Goal: Information Seeking & Learning: Find contact information

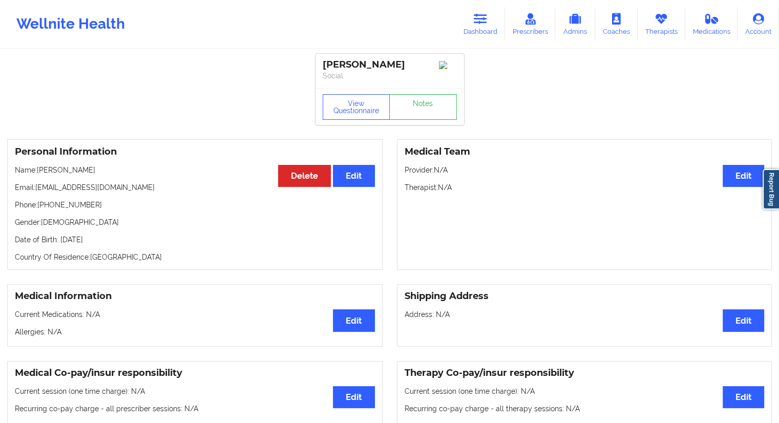
drag, startPoint x: 0, startPoint y: 0, endPoint x: 466, endPoint y: 43, distance: 467.7
click at [484, 39] on link "Dashboard" at bounding box center [480, 24] width 49 height 34
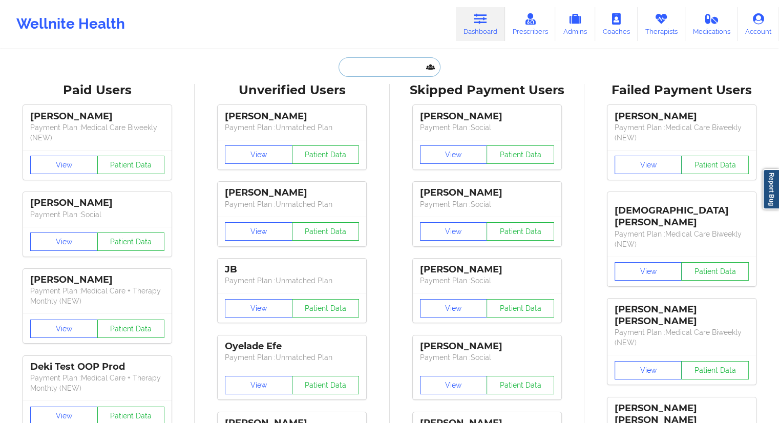
click at [379, 64] on input "text" at bounding box center [389, 66] width 101 height 19
paste input "[PHONE_NUMBER]"
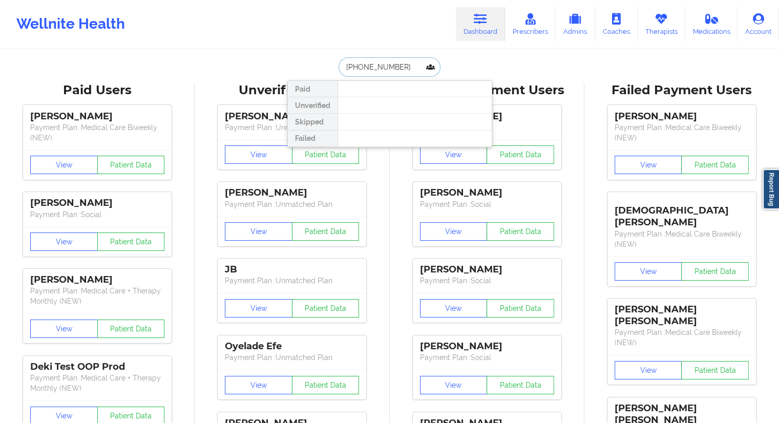
paste input "[PERSON_NAME]"
click at [370, 66] on input "[PERSON_NAME]" at bounding box center [389, 66] width 101 height 19
type input "[PERSON_NAME]"
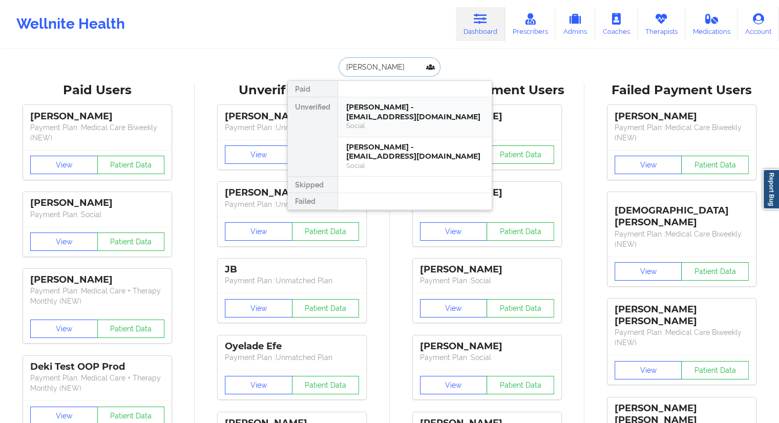
click at [414, 117] on div "[PERSON_NAME] - [EMAIL_ADDRESS][DOMAIN_NAME]" at bounding box center [414, 111] width 137 height 19
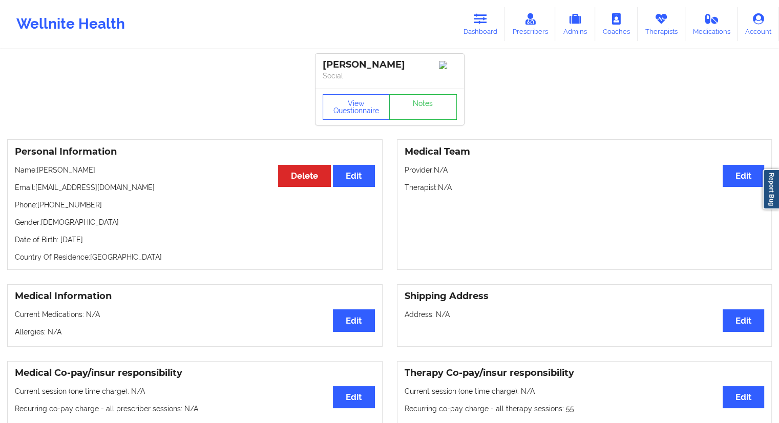
click at [95, 201] on div "Personal Information Edit Delete Name: [PERSON_NAME] Email: [EMAIL_ADDRESS][DOM…" at bounding box center [195, 204] width 376 height 131
drag, startPoint x: 100, startPoint y: 207, endPoint x: 40, endPoint y: 207, distance: 59.9
click at [40, 207] on p "Phone: [PHONE_NUMBER]" at bounding box center [195, 205] width 360 height 10
drag, startPoint x: 112, startPoint y: 189, endPoint x: 36, endPoint y: 191, distance: 76.3
click at [36, 191] on p "Email: [EMAIL_ADDRESS][DOMAIN_NAME]" at bounding box center [195, 187] width 360 height 10
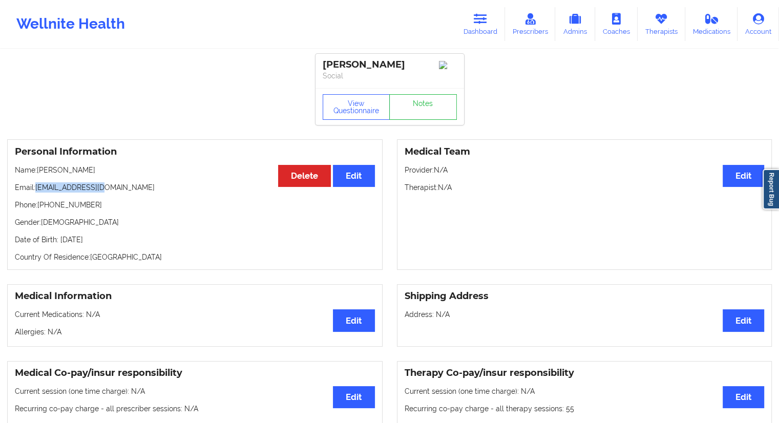
copy p "[EMAIL_ADDRESS][DOMAIN_NAME]"
drag, startPoint x: 113, startPoint y: 177, endPoint x: 40, endPoint y: 172, distance: 72.9
click at [40, 172] on p "Name: [PERSON_NAME]" at bounding box center [195, 170] width 360 height 10
copy p "[PERSON_NAME]"
drag, startPoint x: 113, startPoint y: 185, endPoint x: 34, endPoint y: 188, distance: 79.0
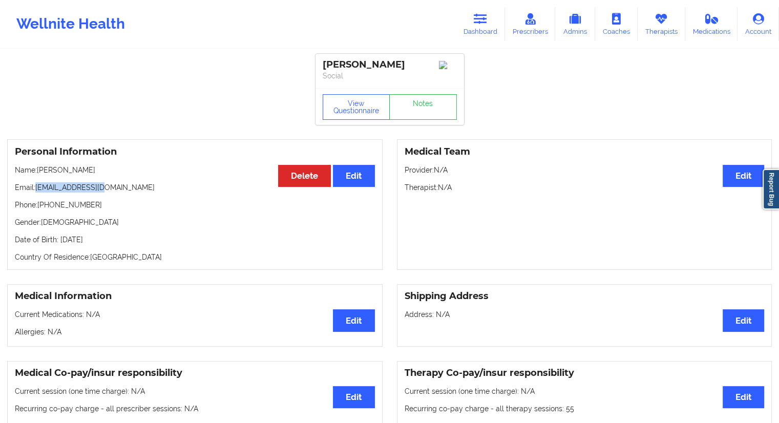
click at [34, 188] on div "Personal Information Edit Delete Name: [PERSON_NAME] Email: [EMAIL_ADDRESS][DOM…" at bounding box center [195, 204] width 376 height 131
copy p "[EMAIL_ADDRESS][DOMAIN_NAME]"
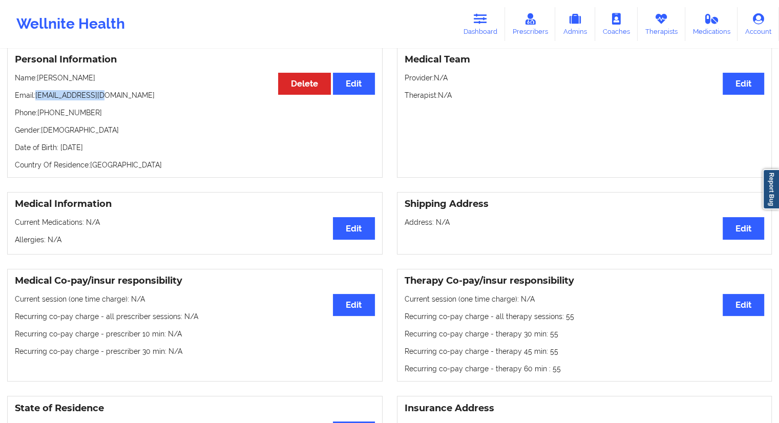
scroll to position [48, 0]
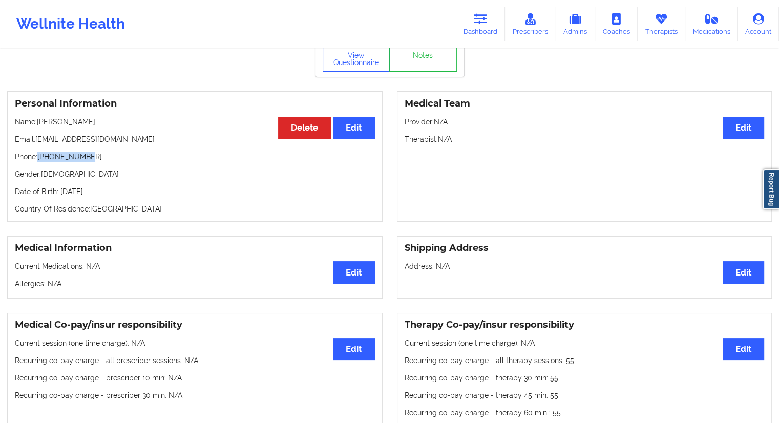
drag, startPoint x: 89, startPoint y: 161, endPoint x: 39, endPoint y: 157, distance: 49.9
click at [39, 157] on p "Phone: [PHONE_NUMBER]" at bounding box center [195, 157] width 360 height 10
copy p "[PHONE_NUMBER]"
drag, startPoint x: 105, startPoint y: 123, endPoint x: 39, endPoint y: 121, distance: 66.1
click at [39, 121] on p "Name: [PERSON_NAME]" at bounding box center [195, 122] width 360 height 10
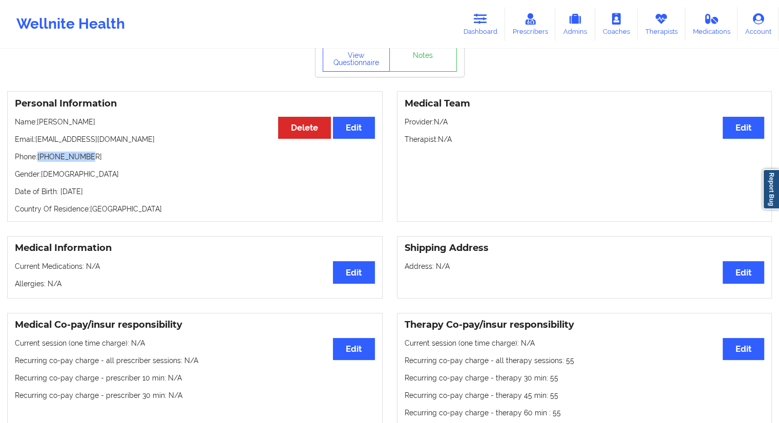
copy p "[PERSON_NAME]"
click at [489, 32] on link "Dashboard" at bounding box center [480, 24] width 49 height 34
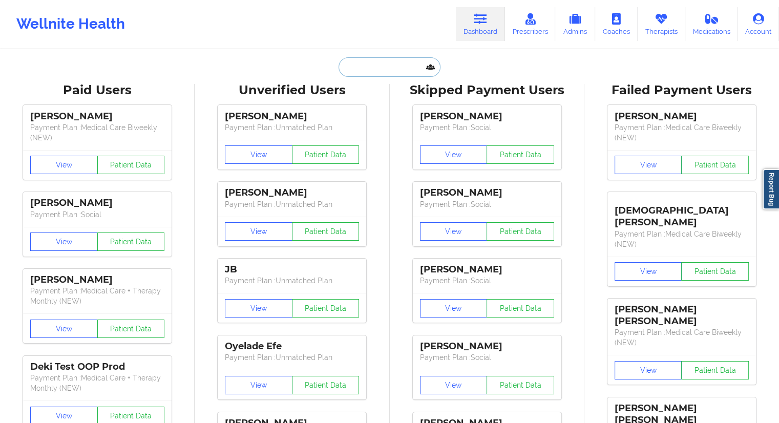
click at [363, 69] on input "text" at bounding box center [389, 66] width 101 height 19
paste input "[PERSON_NAME][EMAIL_ADDRESS][DOMAIN_NAME]"
type input "[PERSON_NAME][EMAIL_ADDRESS][DOMAIN_NAME]"
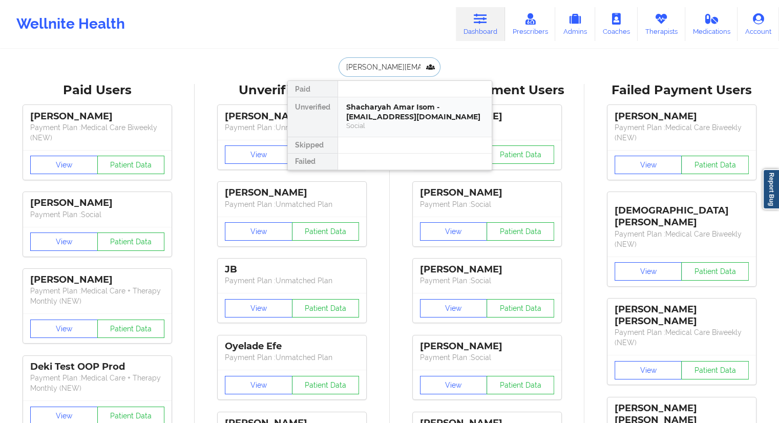
click at [368, 102] on div "Shacharyah Amar Isom - [EMAIL_ADDRESS][DOMAIN_NAME]" at bounding box center [414, 111] width 137 height 19
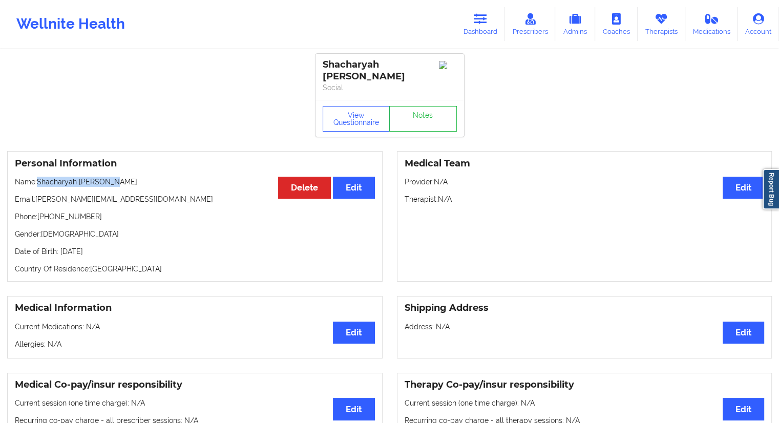
drag, startPoint x: 135, startPoint y: 177, endPoint x: 39, endPoint y: 173, distance: 95.9
click at [39, 173] on div "Personal Information Edit Delete Name: [PERSON_NAME] Email: [PERSON_NAME][EMAIL…" at bounding box center [195, 216] width 376 height 131
copy p "Shacharyah [PERSON_NAME]"
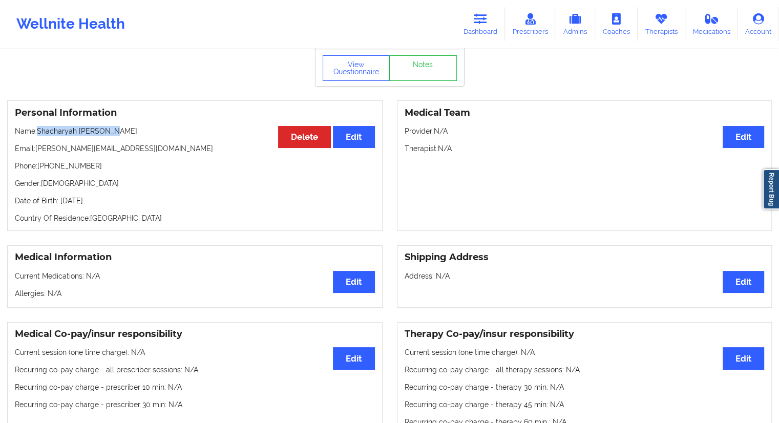
scroll to position [51, 0]
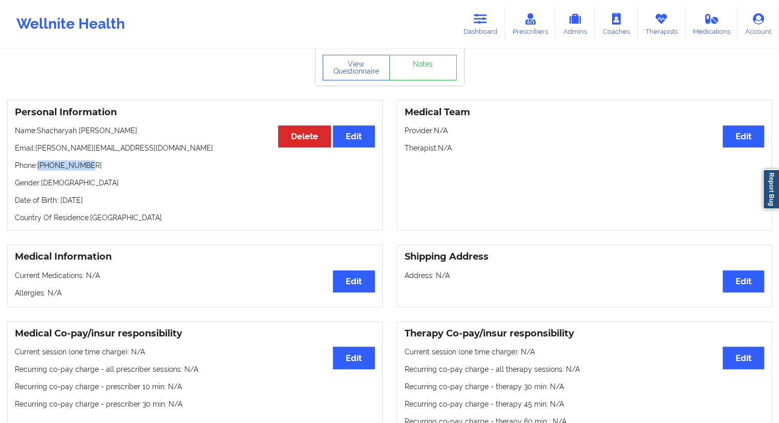
drag, startPoint x: 94, startPoint y: 167, endPoint x: 38, endPoint y: 163, distance: 56.5
click at [38, 163] on p "Phone: [PHONE_NUMBER]" at bounding box center [195, 165] width 360 height 10
copy p "[PHONE_NUMBER]"
drag, startPoint x: 129, startPoint y: 130, endPoint x: 39, endPoint y: 132, distance: 89.2
click at [39, 132] on p "Name: [PERSON_NAME]" at bounding box center [195, 131] width 360 height 10
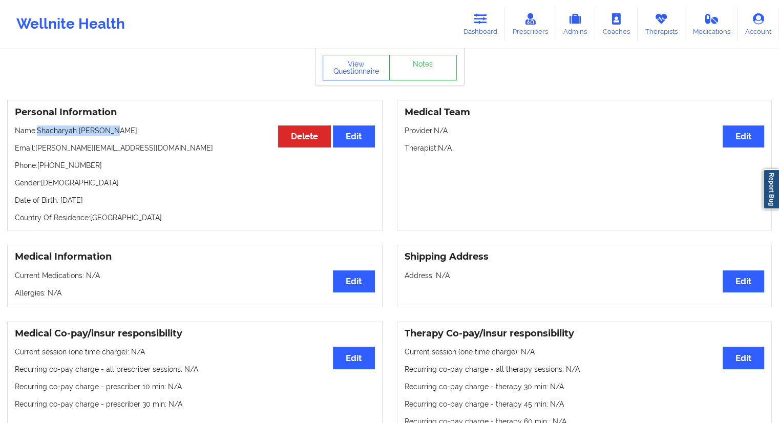
copy p "Shacharyah [PERSON_NAME]"
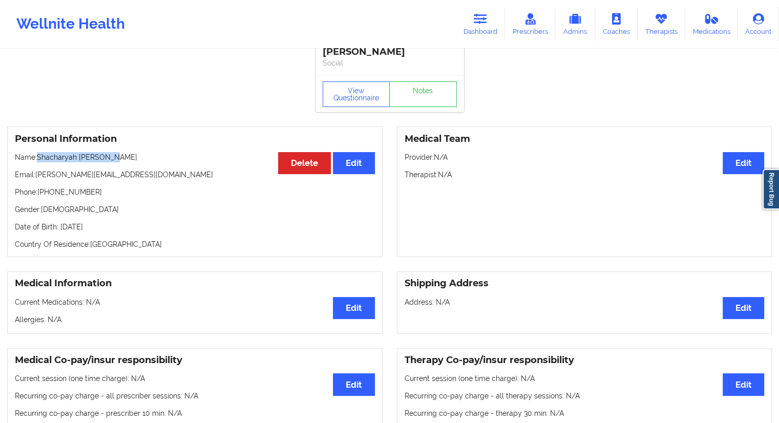
scroll to position [0, 0]
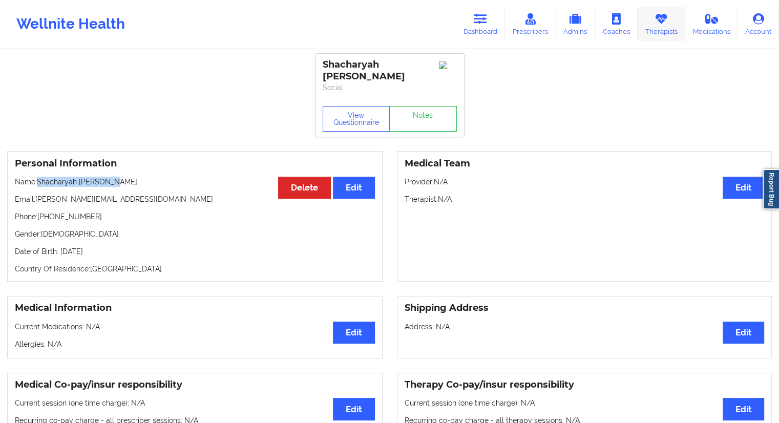
click at [668, 29] on link "Therapists" at bounding box center [662, 24] width 48 height 34
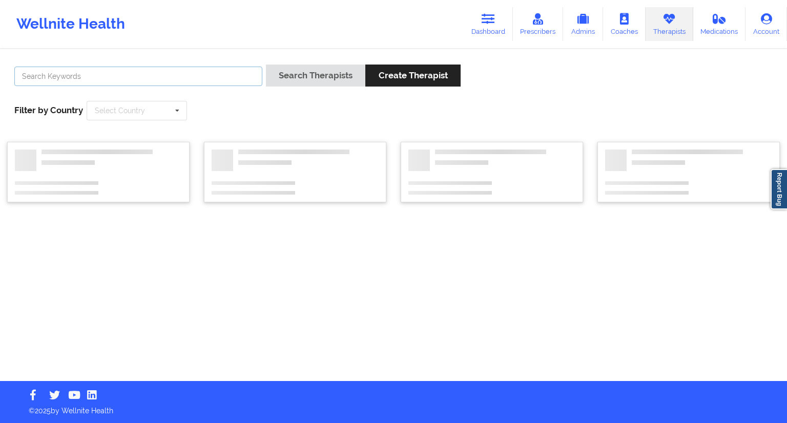
click at [99, 70] on input "text" at bounding box center [138, 76] width 248 height 19
paste input "Dashima Green"
type input "Dashima Green"
click at [285, 74] on button "Search Therapists" at bounding box center [315, 76] width 99 height 22
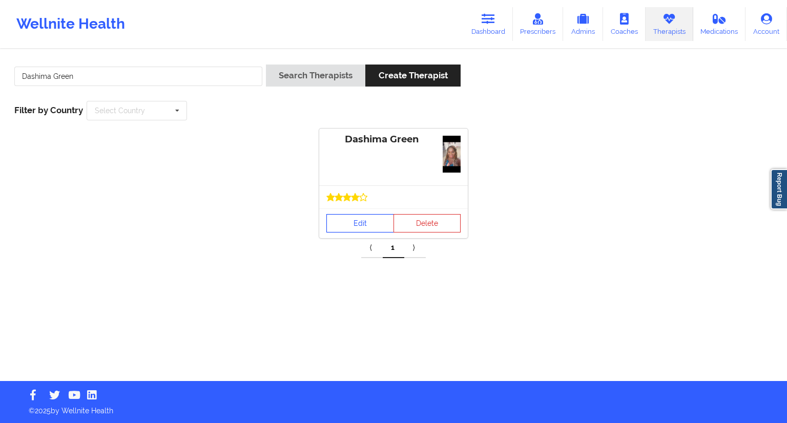
click at [367, 227] on link "Edit" at bounding box center [360, 223] width 68 height 18
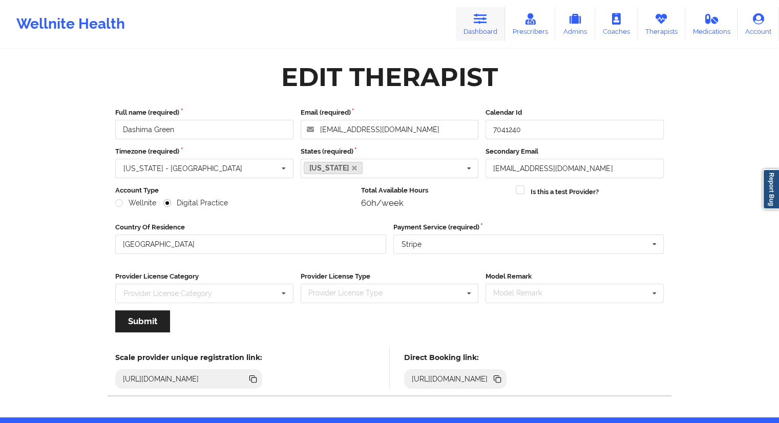
click at [486, 24] on icon at bounding box center [480, 18] width 13 height 11
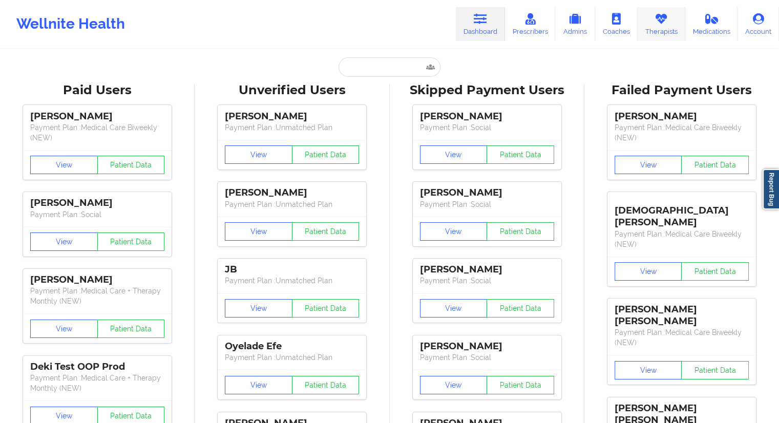
click at [662, 24] on icon at bounding box center [661, 18] width 13 height 11
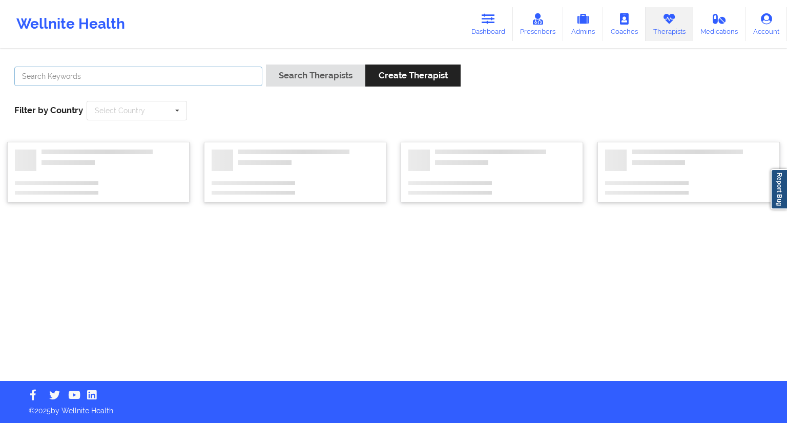
click at [214, 72] on input "text" at bounding box center [138, 76] width 248 height 19
paste input "Dashima Green"
type input "Dashima Green"
click at [328, 78] on button "Search Therapists" at bounding box center [315, 76] width 99 height 22
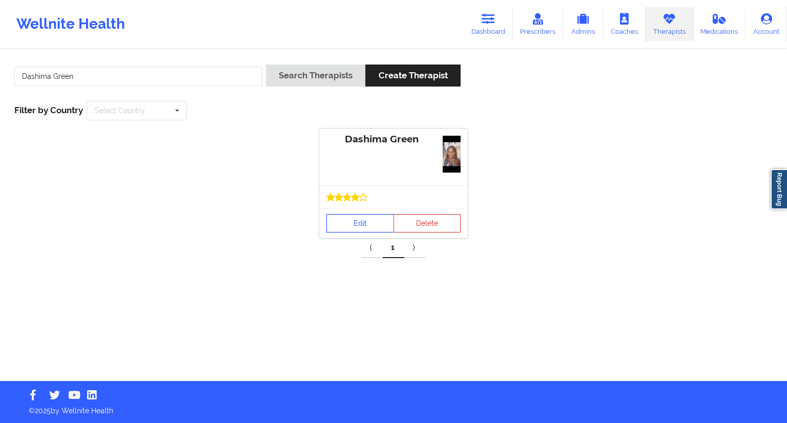
click at [349, 218] on link "Edit" at bounding box center [360, 223] width 68 height 18
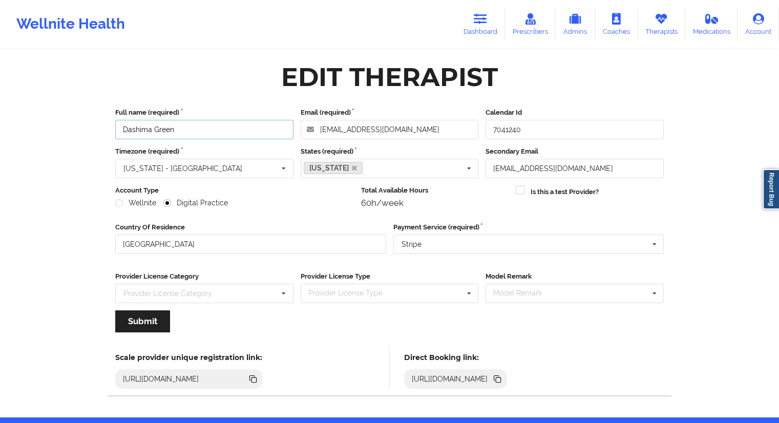
drag, startPoint x: 145, startPoint y: 125, endPoint x: 100, endPoint y: 123, distance: 45.1
click at [100, 123] on div "Edit Therapist Full name (required) [PERSON_NAME] Email (required) [EMAIL_ADDRE…" at bounding box center [390, 233] width 592 height 367
click at [503, 381] on icon at bounding box center [497, 378] width 11 height 11
click at [480, 20] on icon at bounding box center [480, 18] width 13 height 11
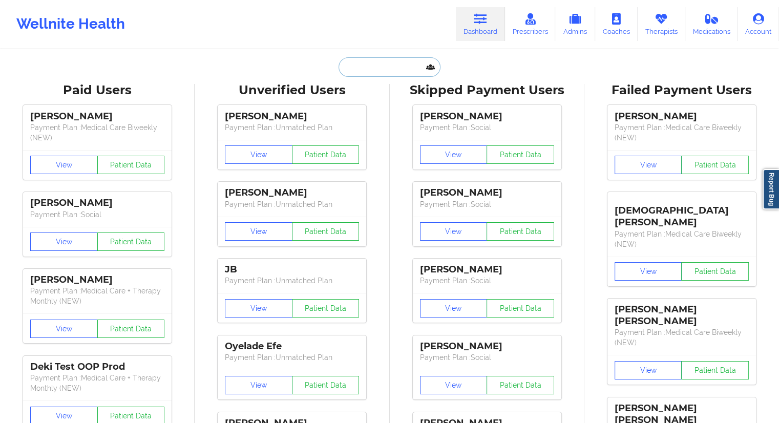
click at [371, 64] on input "text" at bounding box center [389, 66] width 101 height 19
paste input "[PERSON_NAME]"
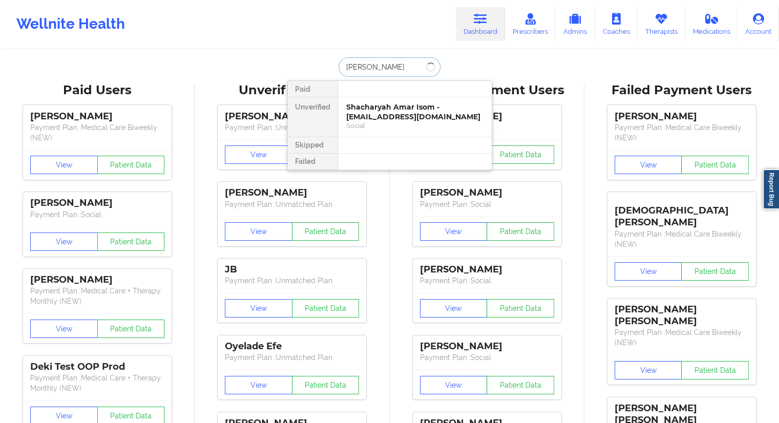
click at [365, 65] on input "[PERSON_NAME]" at bounding box center [389, 66] width 101 height 19
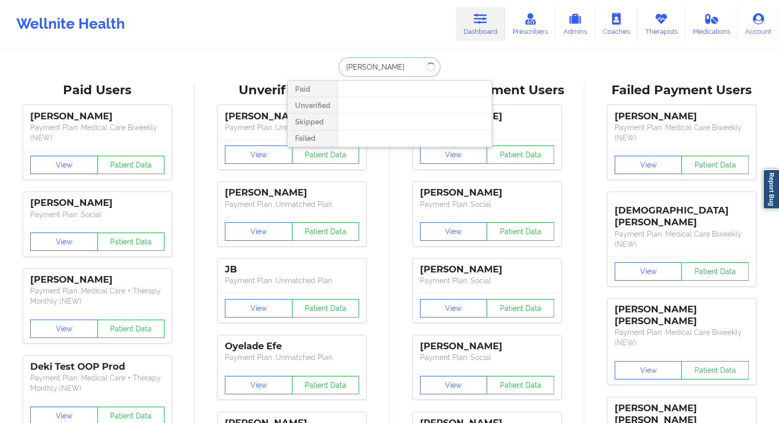
click at [375, 67] on input "[PERSON_NAME]" at bounding box center [389, 66] width 101 height 19
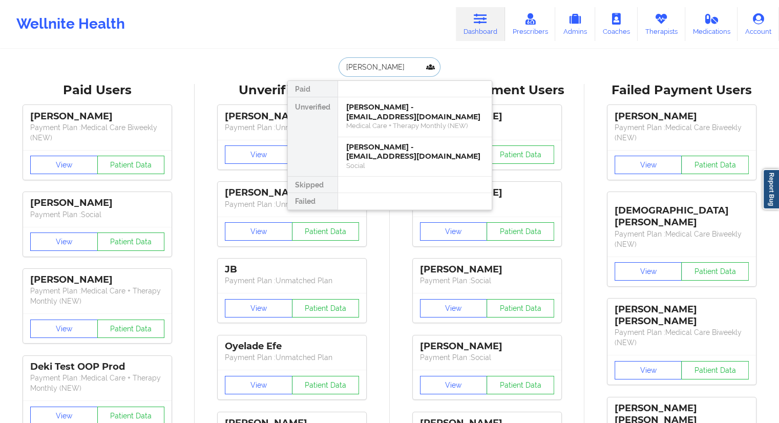
type input "[PERSON_NAME]"
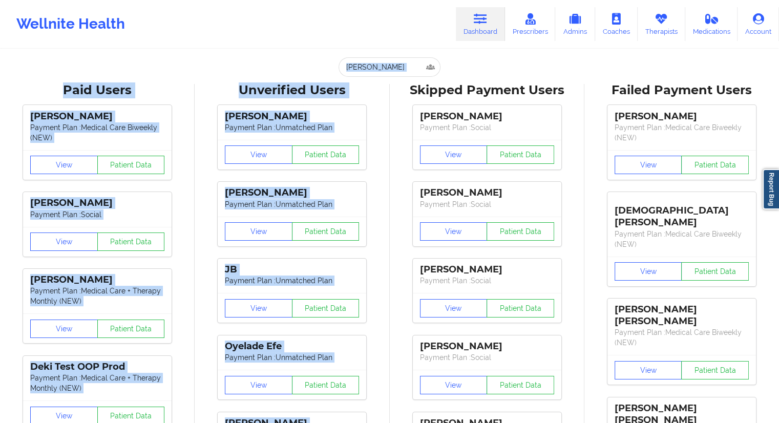
drag, startPoint x: 369, startPoint y: 77, endPoint x: 314, endPoint y: 75, distance: 55.4
click at [329, 76] on div "[PERSON_NAME] Unverified [PERSON_NAME] - [EMAIL_ADDRESS][DOMAIN_NAME] Medical C…" at bounding box center [389, 66] width 205 height 19
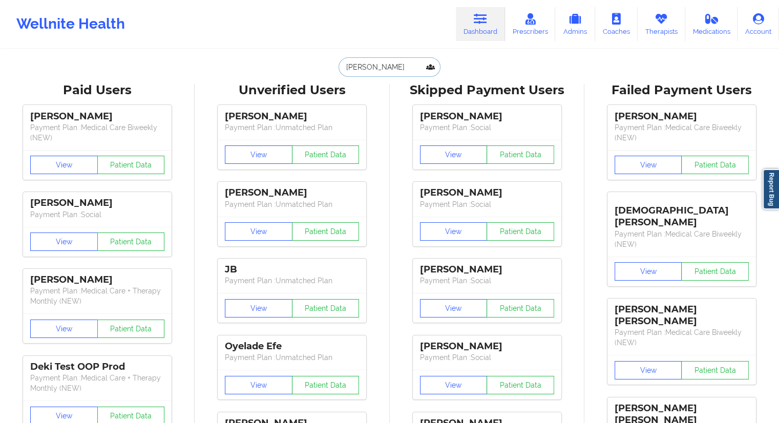
drag, startPoint x: 353, startPoint y: 70, endPoint x: 312, endPoint y: 70, distance: 41.0
click at [314, 70] on div "[PERSON_NAME] Unverified [PERSON_NAME] - [EMAIL_ADDRESS][DOMAIN_NAME] Medical C…" at bounding box center [389, 66] width 205 height 19
paste input "[PERSON_NAME]"
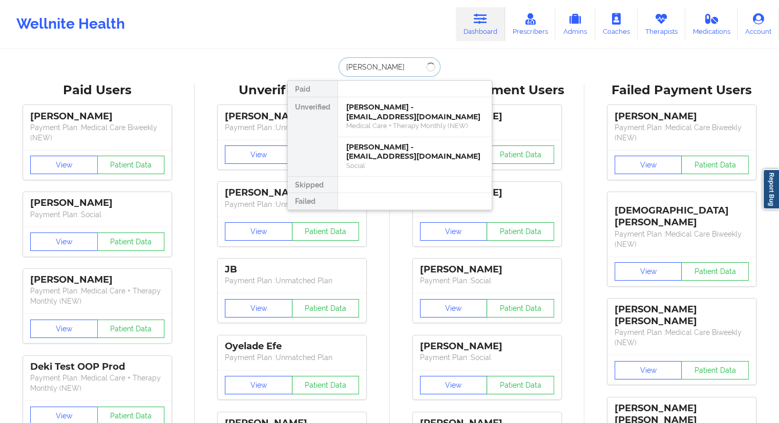
type input "[PERSON_NAME]"
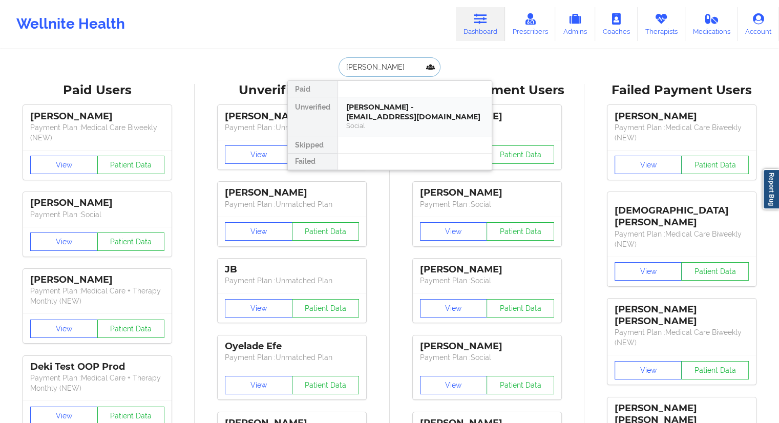
click at [383, 107] on div "[PERSON_NAME] - [EMAIL_ADDRESS][DOMAIN_NAME]" at bounding box center [414, 111] width 137 height 19
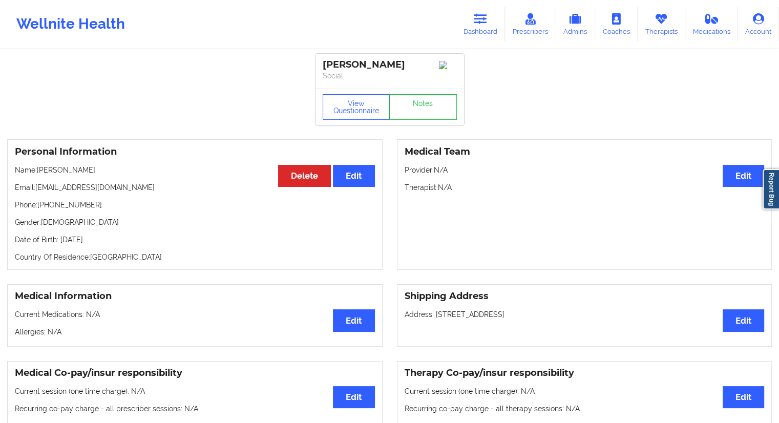
drag, startPoint x: 115, startPoint y: 170, endPoint x: 39, endPoint y: 166, distance: 76.4
click at [39, 166] on div "Personal Information Edit Delete Name: [PERSON_NAME] Email: [EMAIL_ADDRESS][DOM…" at bounding box center [195, 204] width 376 height 131
copy p "[PERSON_NAME]"
drag, startPoint x: 88, startPoint y: 215, endPoint x: 52, endPoint y: 216, distance: 35.4
click at [39, 208] on div "Personal Information Edit Delete Name: [PERSON_NAME] Email: [EMAIL_ADDRESS][DOM…" at bounding box center [195, 204] width 376 height 131
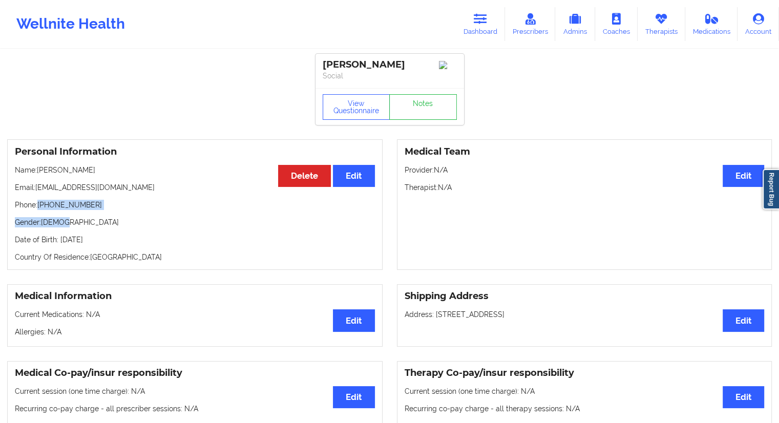
click at [52, 216] on div "Personal Information Edit Delete Name: [PERSON_NAME] Email: [EMAIL_ADDRESS][DOM…" at bounding box center [195, 204] width 376 height 131
drag, startPoint x: 89, startPoint y: 207, endPoint x: 39, endPoint y: 207, distance: 49.7
click at [39, 207] on p "Phone: [PHONE_NUMBER]" at bounding box center [195, 205] width 360 height 10
copy p "[PHONE_NUMBER]"
drag, startPoint x: 102, startPoint y: 171, endPoint x: 40, endPoint y: 168, distance: 62.1
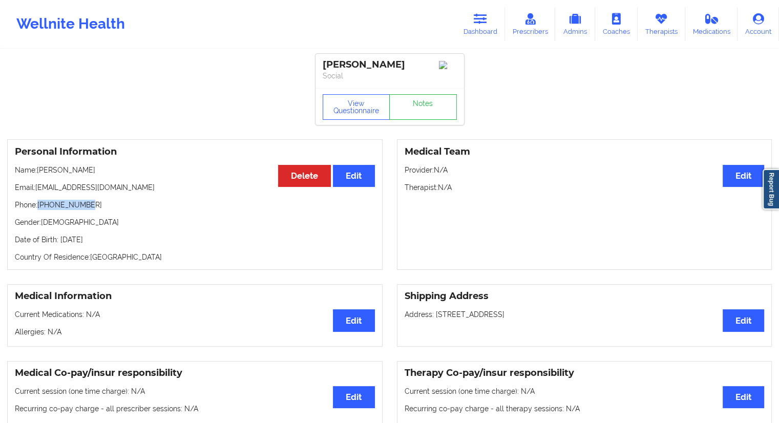
click at [40, 168] on p "Name: [PERSON_NAME]" at bounding box center [195, 170] width 360 height 10
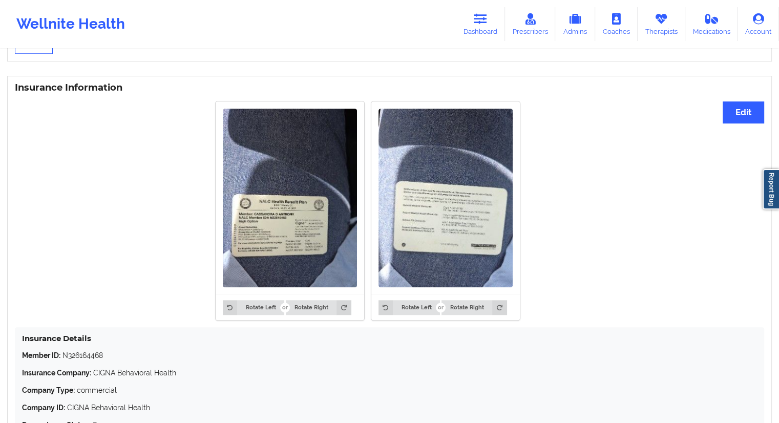
scroll to position [810, 0]
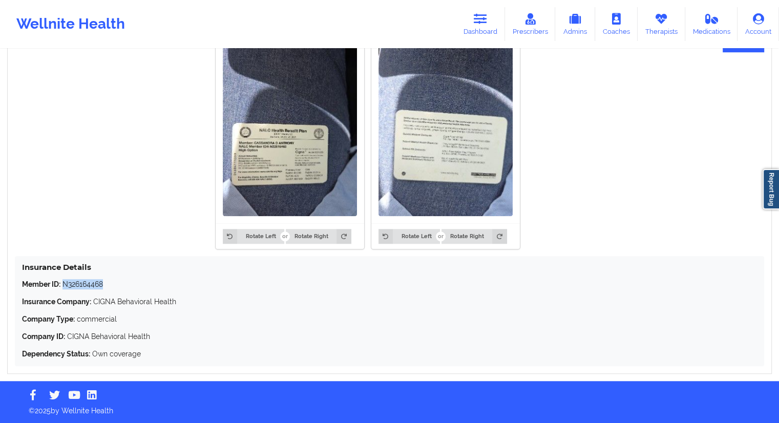
drag, startPoint x: 110, startPoint y: 285, endPoint x: 64, endPoint y: 283, distance: 46.2
click at [64, 283] on p "Member ID: N326164468" at bounding box center [389, 284] width 735 height 10
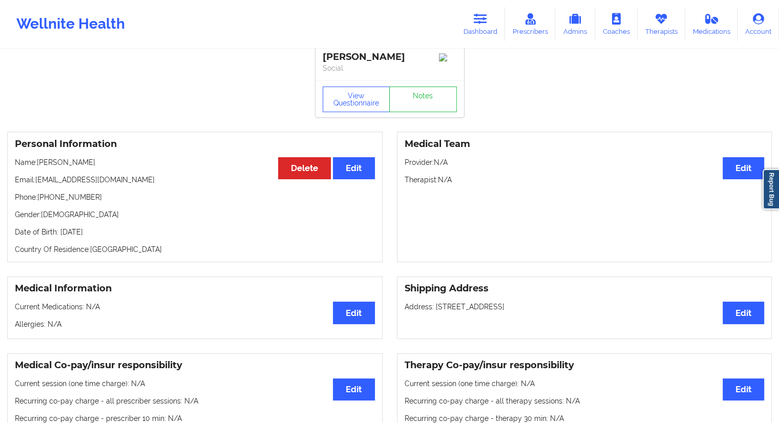
scroll to position [0, 0]
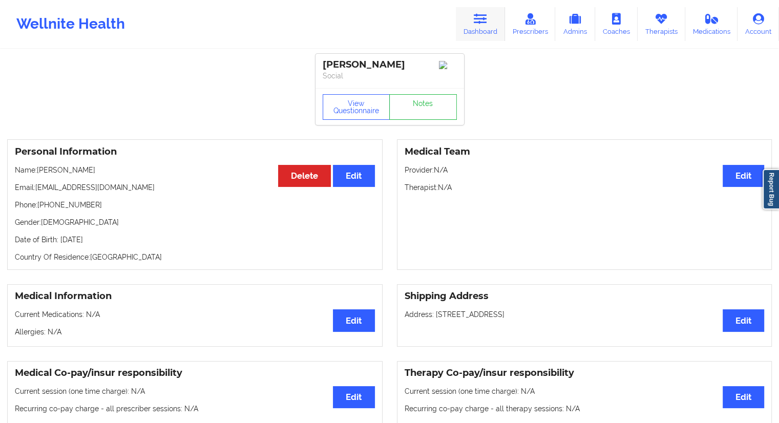
click at [482, 24] on icon at bounding box center [480, 18] width 13 height 11
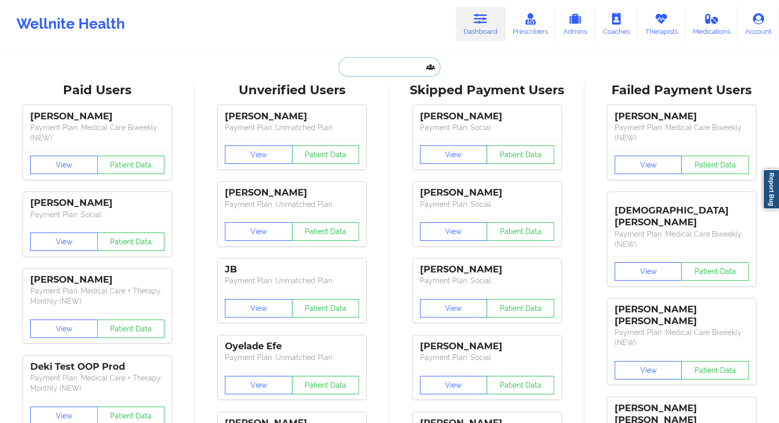
click at [366, 61] on input "text" at bounding box center [389, 66] width 101 height 19
paste input "[PERSON_NAME]"
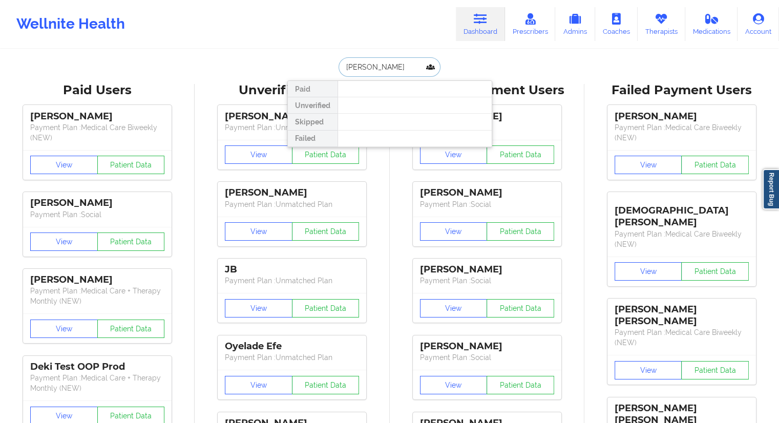
type input "[PERSON_NAME]"
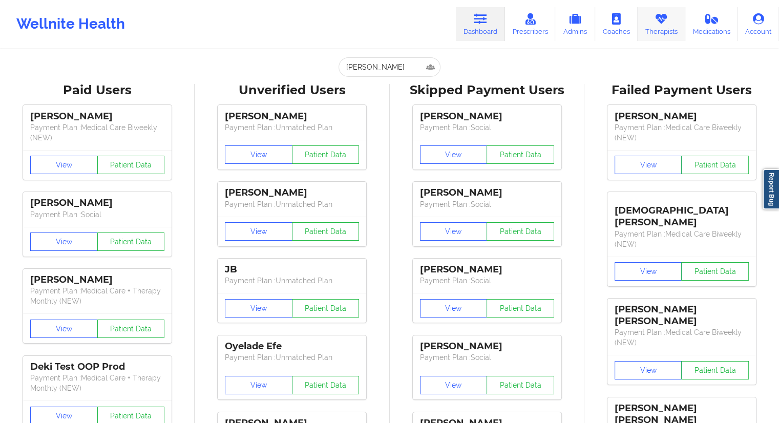
click at [663, 27] on link "Therapists" at bounding box center [662, 24] width 48 height 34
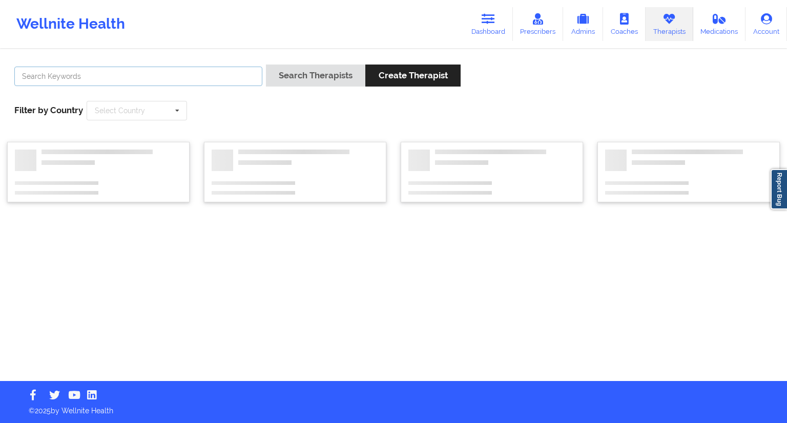
click at [120, 70] on input "text" at bounding box center [138, 76] width 248 height 19
paste input "[PERSON_NAME]"
type input "[PERSON_NAME]"
drag, startPoint x: 264, startPoint y: 74, endPoint x: 284, endPoint y: 76, distance: 19.6
click at [267, 75] on div "[PERSON_NAME] Search Therapists Create Therapist" at bounding box center [393, 79] width 765 height 29
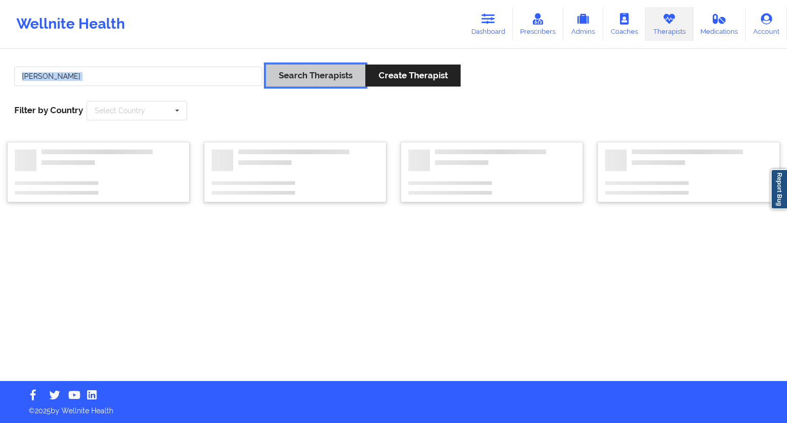
click at [286, 76] on button "Search Therapists" at bounding box center [315, 76] width 99 height 22
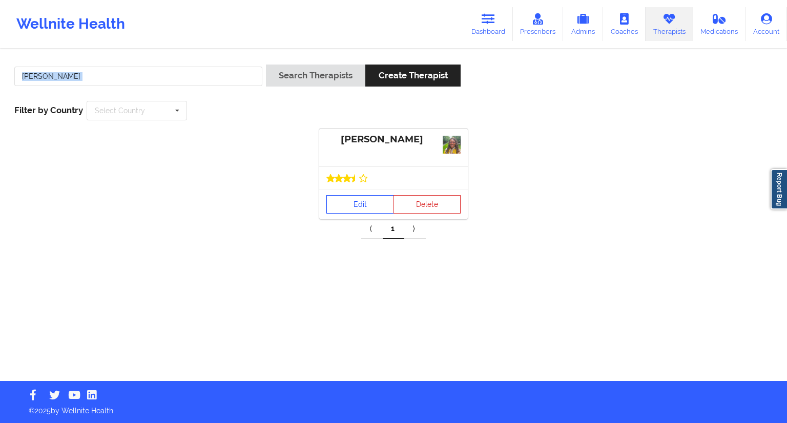
click at [351, 205] on link "Edit" at bounding box center [360, 204] width 68 height 18
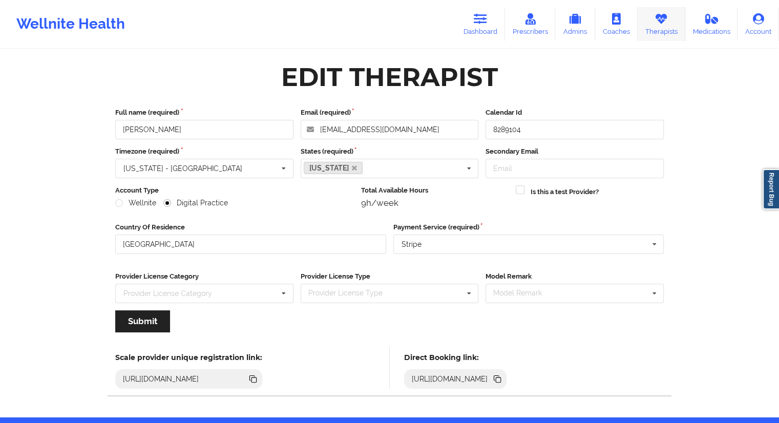
click at [663, 17] on icon at bounding box center [661, 18] width 13 height 11
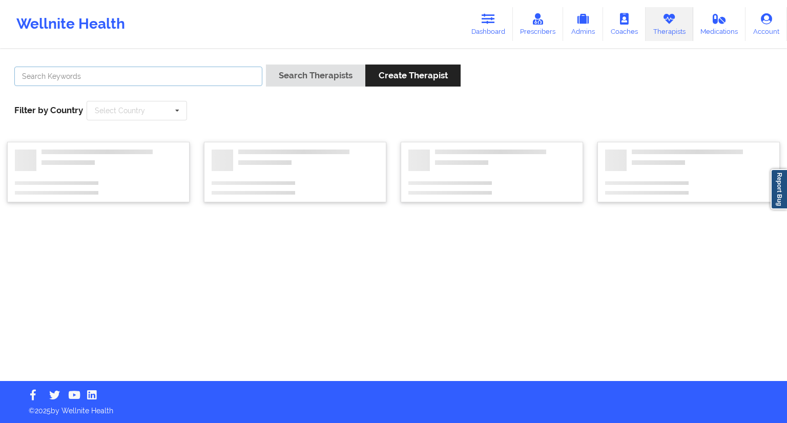
click at [74, 84] on input "text" at bounding box center [138, 76] width 248 height 19
paste input "[PERSON_NAME]"
type input "[PERSON_NAME]"
click at [278, 79] on button "Search Therapists" at bounding box center [315, 76] width 99 height 22
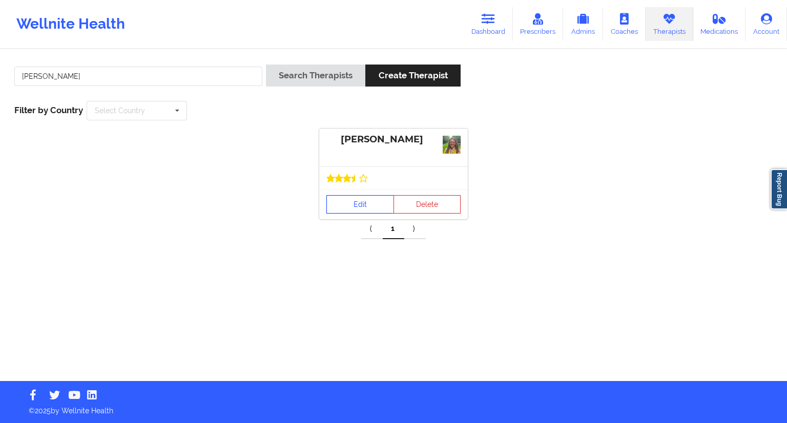
click at [359, 197] on link "Edit" at bounding box center [360, 204] width 68 height 18
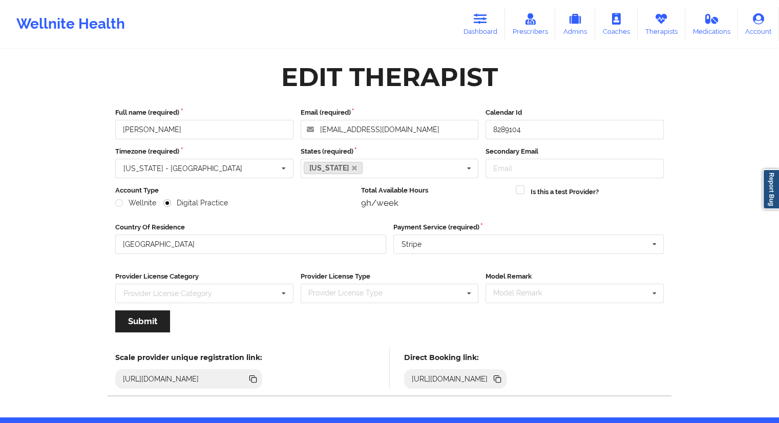
click at [499, 376] on icon at bounding box center [496, 378] width 5 height 5
click at [656, 25] on link "Therapists" at bounding box center [662, 24] width 48 height 34
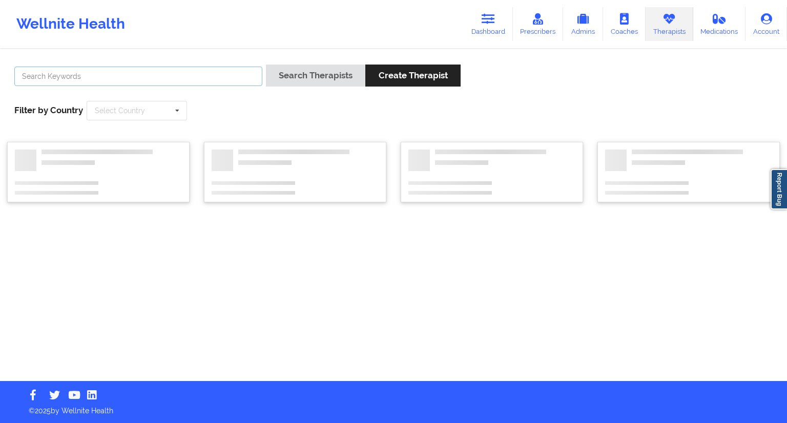
click at [86, 76] on input "text" at bounding box center [138, 76] width 248 height 19
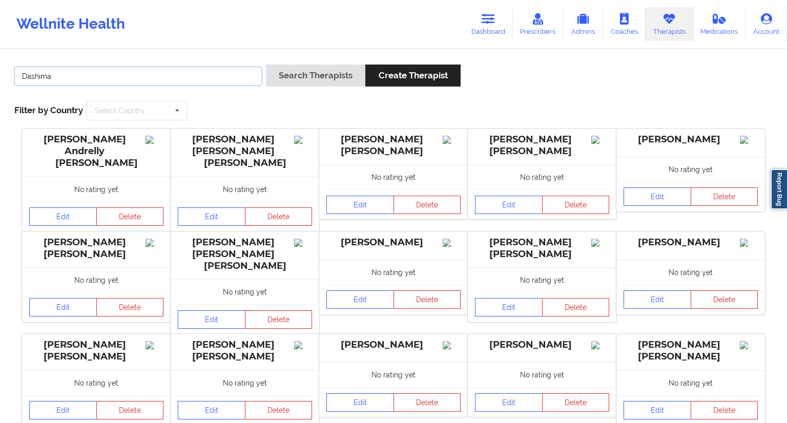
type input "Dashima Green"
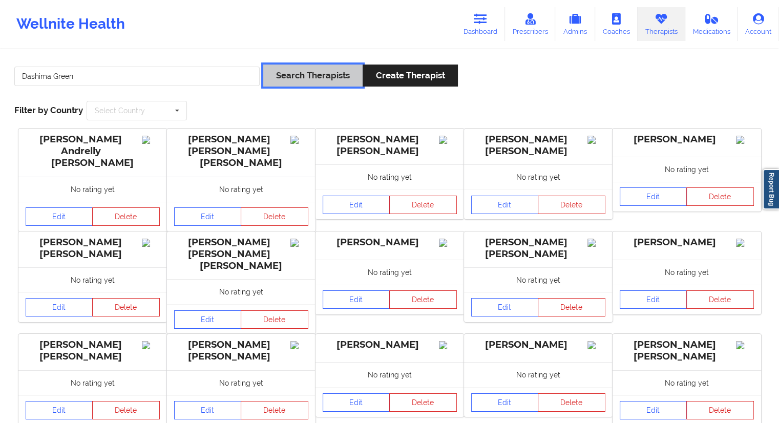
click at [314, 82] on button "Search Therapists" at bounding box center [312, 76] width 99 height 22
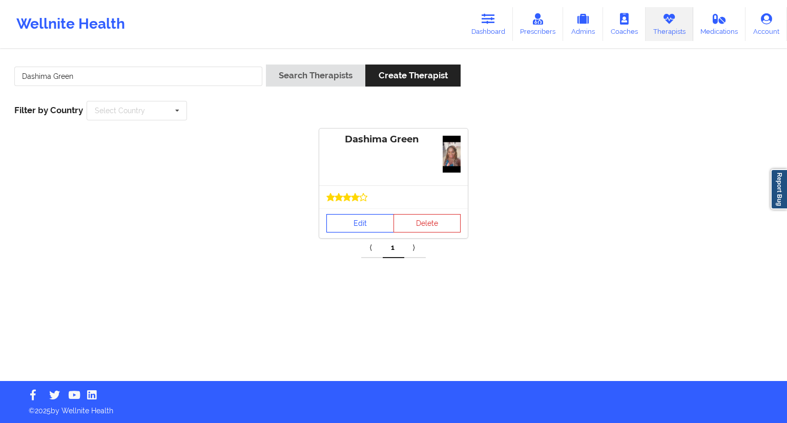
click at [363, 230] on link "Edit" at bounding box center [360, 223] width 68 height 18
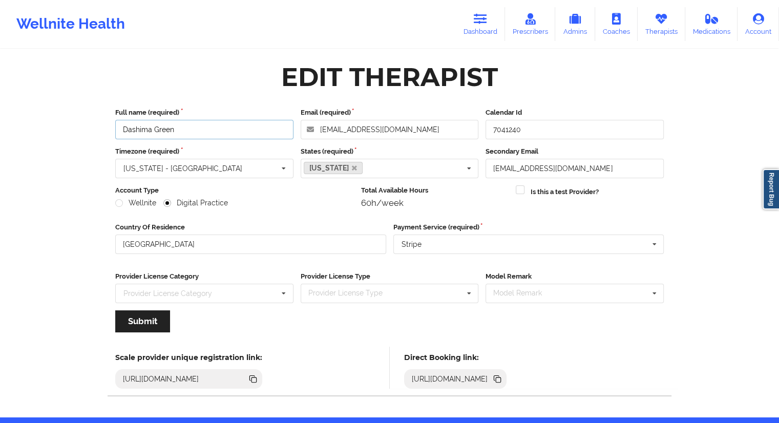
drag, startPoint x: 185, startPoint y: 130, endPoint x: 110, endPoint y: 124, distance: 76.0
click at [110, 124] on div "Full name (required) [PERSON_NAME] Email (required) [EMAIL_ADDRESS][DOMAIN_NAME…" at bounding box center [389, 223] width 563 height 246
click at [499, 377] on icon at bounding box center [496, 378] width 5 height 5
drag, startPoint x: 469, startPoint y: 35, endPoint x: 462, endPoint y: 45, distance: 11.7
click at [469, 35] on link "Dashboard" at bounding box center [480, 24] width 49 height 34
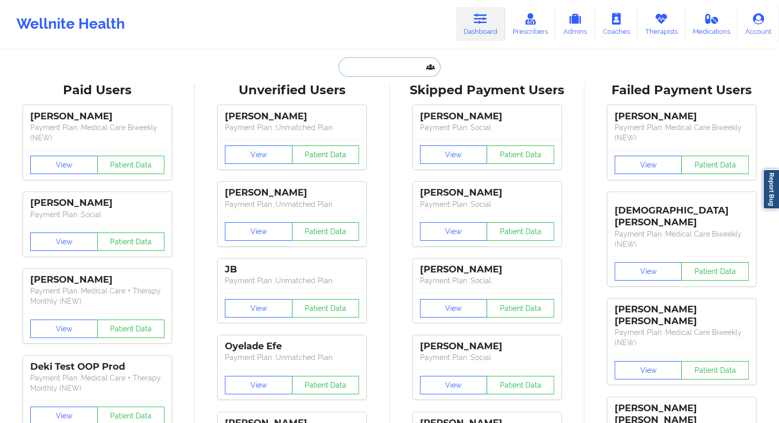
click at [367, 75] on input "text" at bounding box center [389, 66] width 101 height 19
paste input "[PERSON_NAME]"
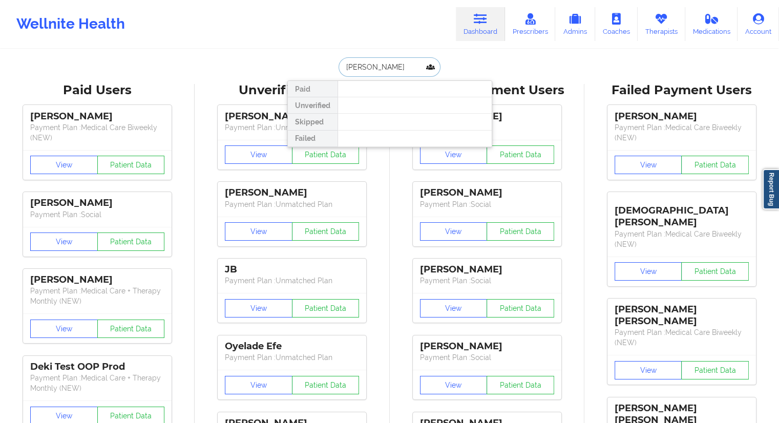
paste input "[PERSON_NAME]"
type input "[PERSON_NAME]"
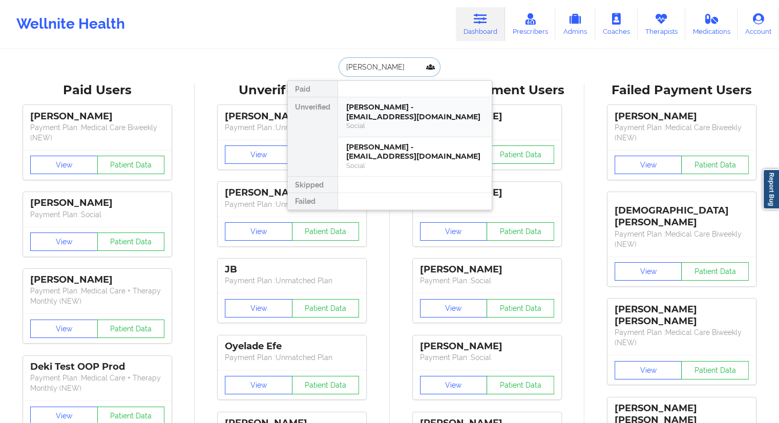
click at [378, 115] on div "[PERSON_NAME] - [EMAIL_ADDRESS][DOMAIN_NAME]" at bounding box center [414, 111] width 137 height 19
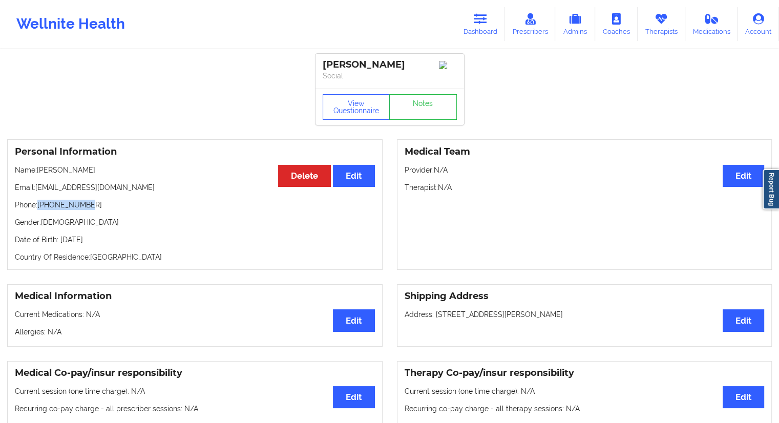
drag, startPoint x: 108, startPoint y: 205, endPoint x: 39, endPoint y: 212, distance: 69.4
click at [39, 210] on p "Phone: [PHONE_NUMBER]" at bounding box center [195, 205] width 360 height 10
drag, startPoint x: 100, startPoint y: 174, endPoint x: 68, endPoint y: 170, distance: 32.5
click at [68, 170] on p "Name: [PERSON_NAME]" at bounding box center [195, 170] width 360 height 10
drag, startPoint x: 93, startPoint y: 205, endPoint x: 39, endPoint y: 207, distance: 54.3
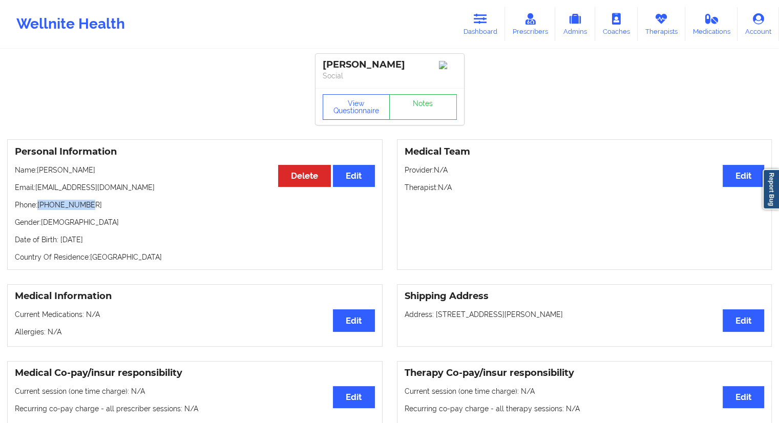
click at [39, 207] on p "Phone: [PHONE_NUMBER]" at bounding box center [195, 205] width 360 height 10
drag, startPoint x: 64, startPoint y: 173, endPoint x: 40, endPoint y: 171, distance: 23.1
click at [40, 171] on p "Name: [PERSON_NAME]" at bounding box center [195, 170] width 360 height 10
drag, startPoint x: 105, startPoint y: 177, endPoint x: 37, endPoint y: 170, distance: 68.0
click at [37, 170] on p "Name: [PERSON_NAME]" at bounding box center [195, 170] width 360 height 10
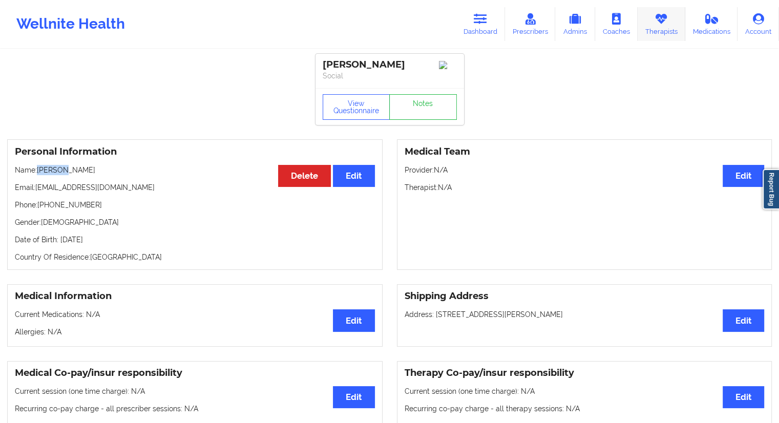
click at [654, 35] on link "Therapists" at bounding box center [662, 24] width 48 height 34
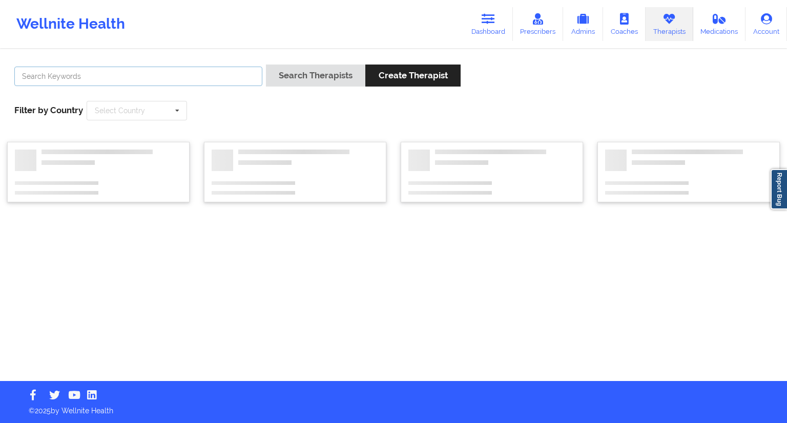
click at [147, 80] on input "text" at bounding box center [138, 76] width 248 height 19
paste input "[PERSON_NAME]"
type input "[PERSON_NAME]"
click at [281, 76] on button "Search Therapists" at bounding box center [315, 76] width 99 height 22
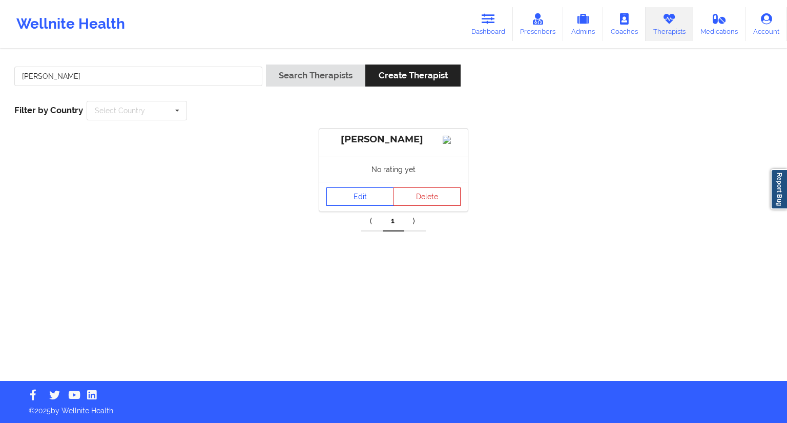
click at [372, 205] on link "Edit" at bounding box center [360, 196] width 68 height 18
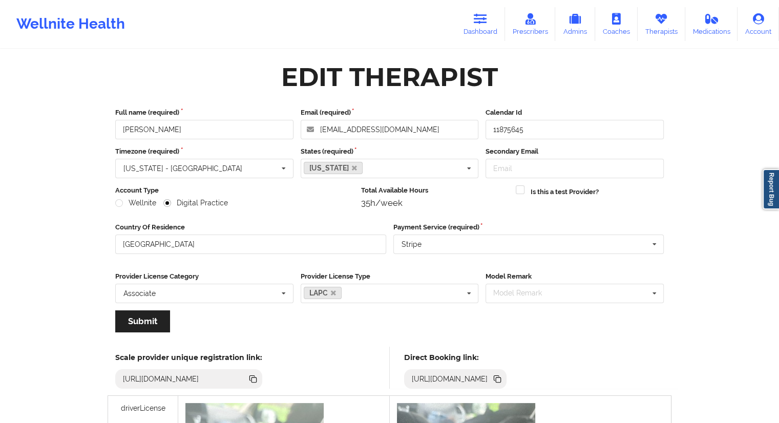
click at [503, 384] on icon at bounding box center [497, 378] width 11 height 11
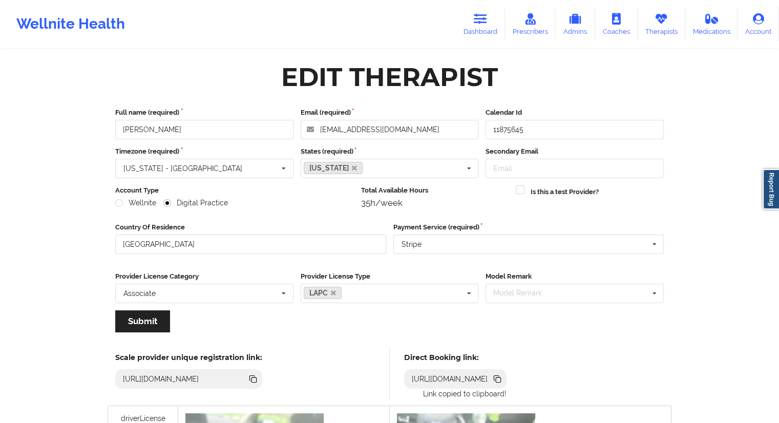
click at [503, 382] on icon at bounding box center [497, 378] width 11 height 11
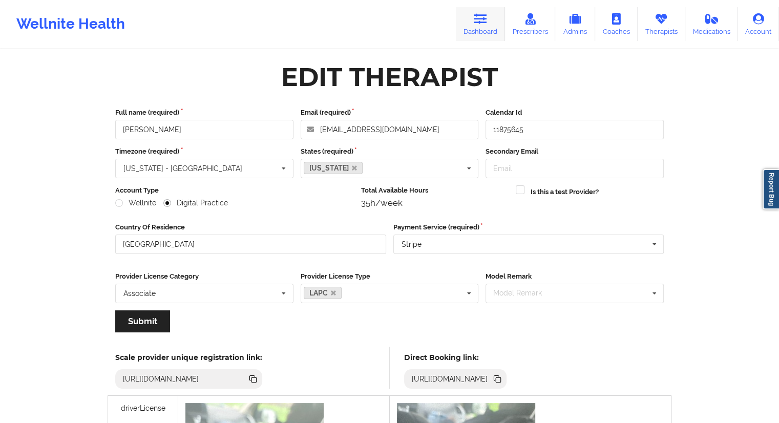
click at [476, 31] on link "Dashboard" at bounding box center [480, 24] width 49 height 34
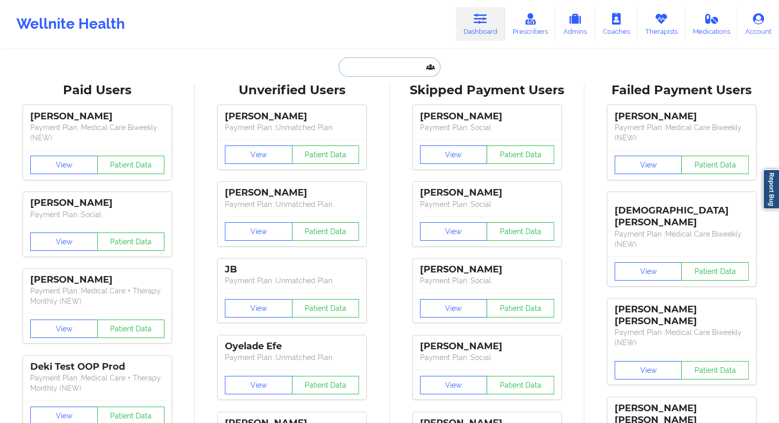
click at [395, 66] on input "text" at bounding box center [389, 66] width 101 height 19
paste input "[PERSON_NAME]"
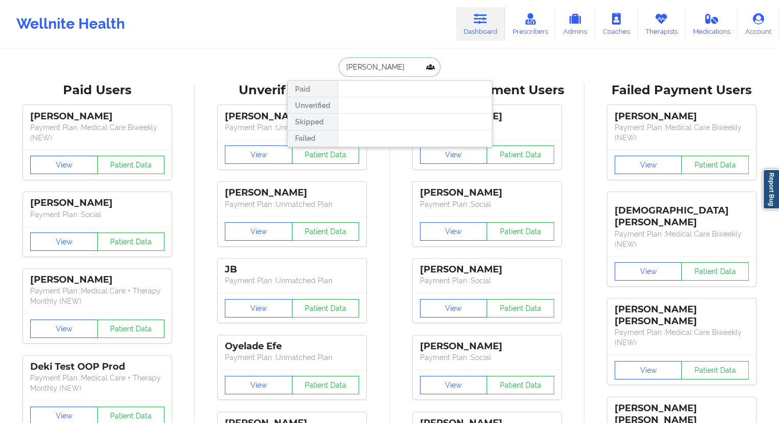
click at [340, 66] on input "[PERSON_NAME]" at bounding box center [389, 66] width 101 height 19
click at [369, 68] on input "[PERSON_NAME]" at bounding box center [389, 66] width 101 height 19
click at [373, 69] on input "[PERSON_NAME]" at bounding box center [389, 66] width 101 height 19
type input "[PERSON_NAME]"
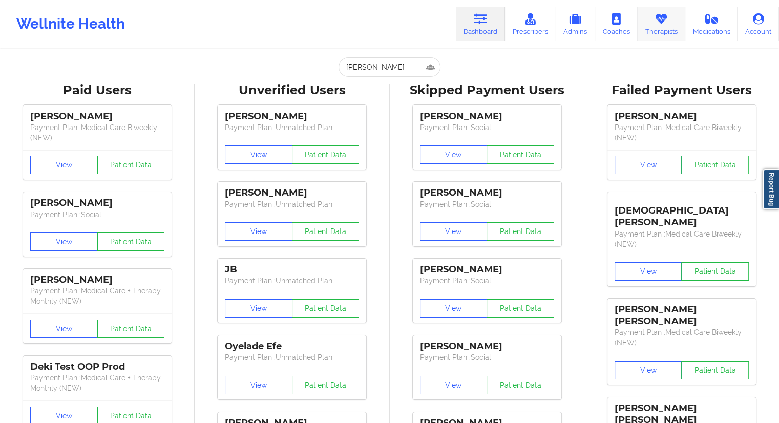
click at [655, 32] on link "Therapists" at bounding box center [662, 24] width 48 height 34
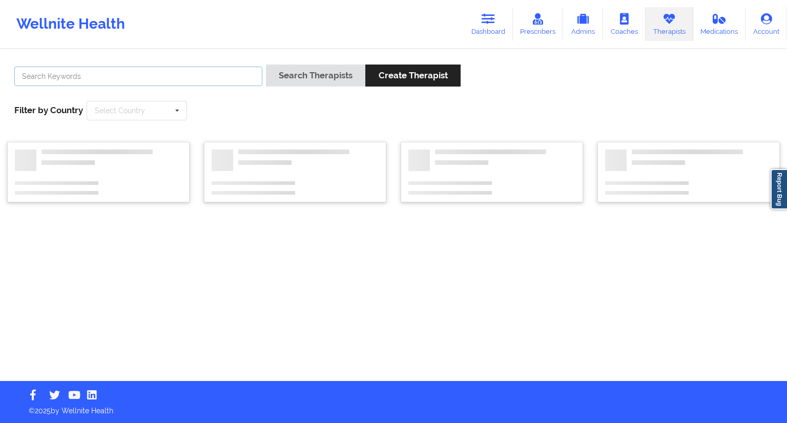
click at [96, 70] on input "text" at bounding box center [138, 76] width 248 height 19
paste input "[PERSON_NAME]"
type input "[PERSON_NAME]"
click at [345, 69] on button "Search Therapists" at bounding box center [315, 76] width 99 height 22
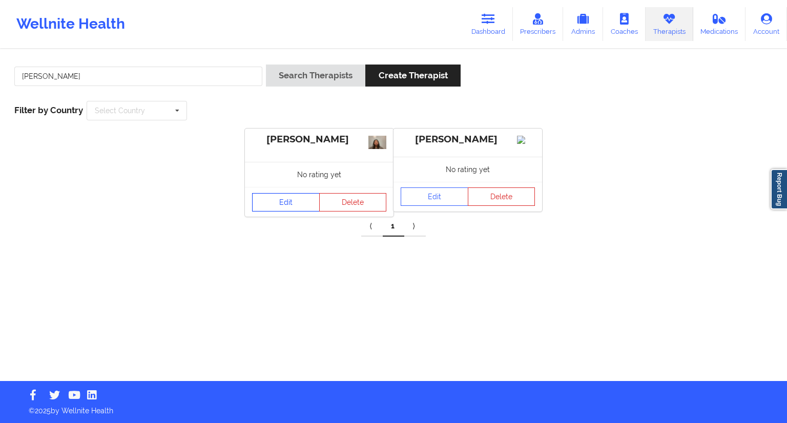
click at [280, 203] on link "Edit" at bounding box center [286, 202] width 68 height 18
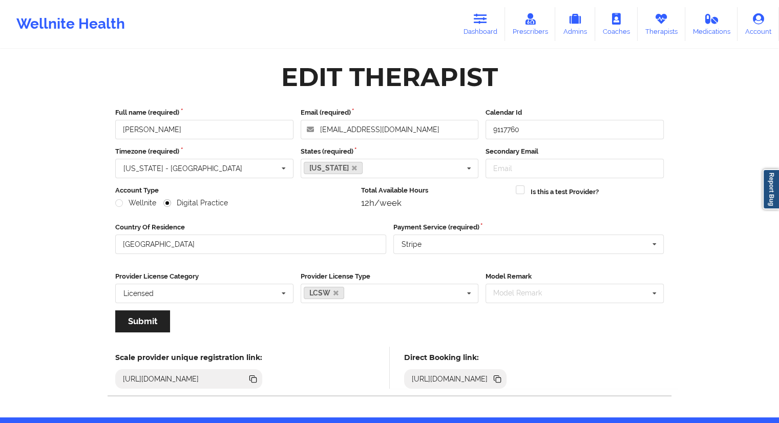
drag, startPoint x: 661, startPoint y: 379, endPoint x: 680, endPoint y: 331, distance: 51.8
click at [503, 377] on icon at bounding box center [497, 378] width 11 height 11
click at [477, 27] on link "Dashboard" at bounding box center [480, 24] width 49 height 34
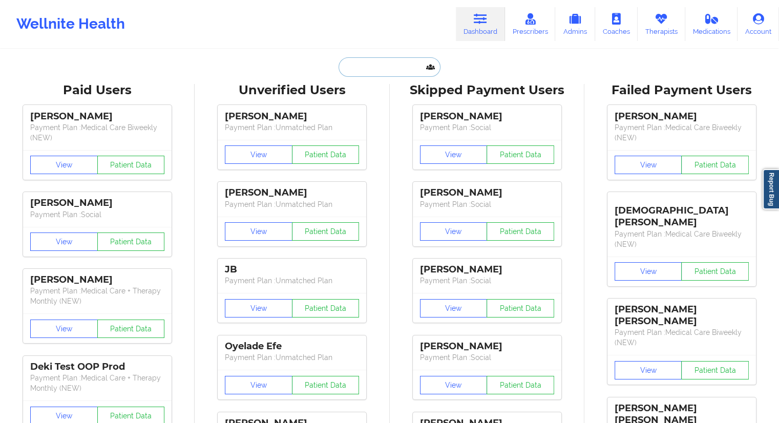
drag, startPoint x: 403, startPoint y: 61, endPoint x: 395, endPoint y: 65, distance: 8.5
click at [403, 61] on input "text" at bounding box center [389, 66] width 101 height 19
paste input "[PERSON_NAME]"
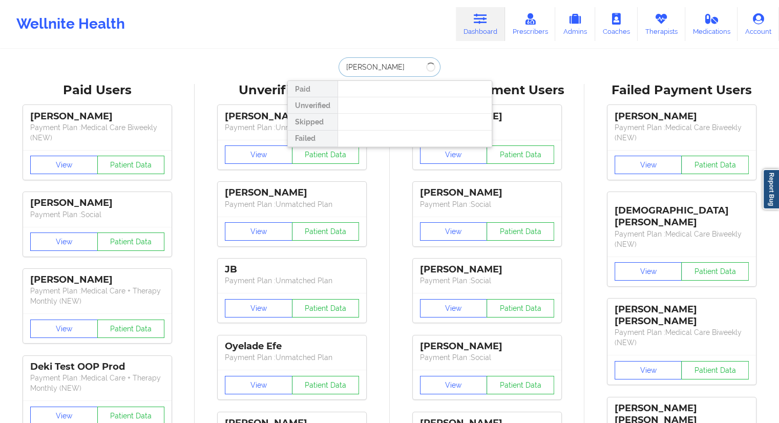
click at [374, 63] on input "[PERSON_NAME]" at bounding box center [389, 66] width 101 height 19
click at [385, 71] on input "[PERSON_NAME]" at bounding box center [389, 66] width 101 height 19
drag, startPoint x: 379, startPoint y: 62, endPoint x: 312, endPoint y: 60, distance: 67.1
click at [312, 60] on div "[PERSON_NAME] Paid Unverified Skipped Failed" at bounding box center [389, 66] width 205 height 19
paste input "[PERSON_NAME]"
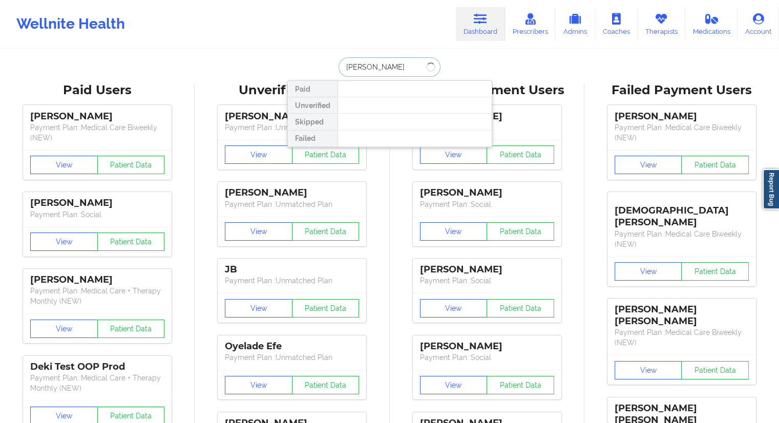
click at [371, 62] on input "[PERSON_NAME]" at bounding box center [389, 66] width 101 height 19
drag, startPoint x: 377, startPoint y: 66, endPoint x: 322, endPoint y: 74, distance: 55.9
click at [322, 74] on div "[PERSON_NAME] Paid Unverified Skipped Failed" at bounding box center [389, 66] width 205 height 19
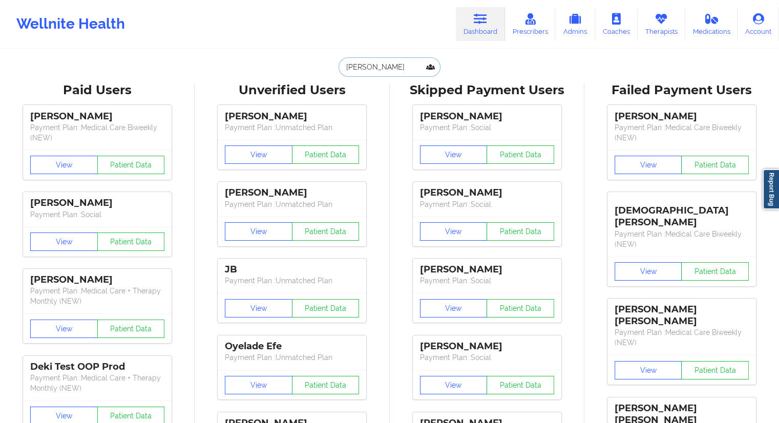
paste input "[EMAIL_ADDRESS][DOMAIN_NAME]"
type input "[EMAIL_ADDRESS][DOMAIN_NAME]"
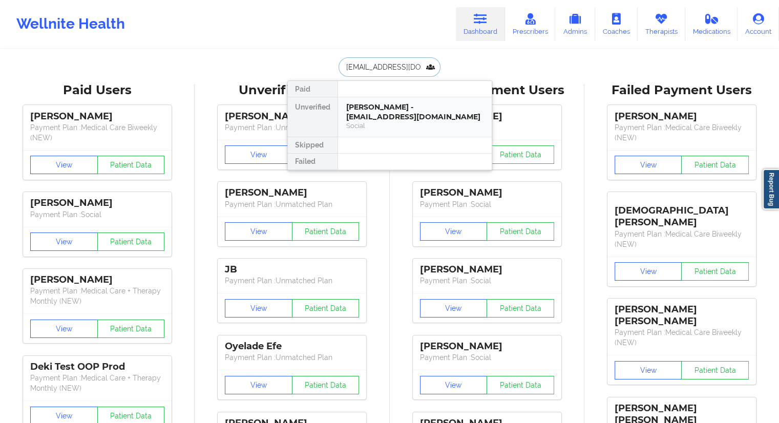
click at [369, 104] on div "[PERSON_NAME] - [EMAIL_ADDRESS][DOMAIN_NAME]" at bounding box center [414, 111] width 137 height 19
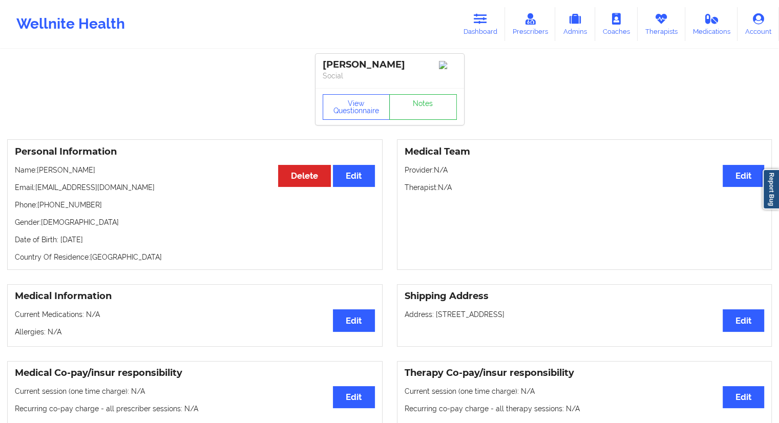
drag, startPoint x: 101, startPoint y: 173, endPoint x: 39, endPoint y: 173, distance: 62.0
click at [39, 173] on p "Name: [PERSON_NAME]" at bounding box center [195, 170] width 360 height 10
drag, startPoint x: 96, startPoint y: 209, endPoint x: 38, endPoint y: 208, distance: 57.9
click at [38, 208] on p "Phone: [PHONE_NUMBER]" at bounding box center [195, 205] width 360 height 10
drag, startPoint x: 57, startPoint y: 171, endPoint x: 43, endPoint y: 177, distance: 15.4
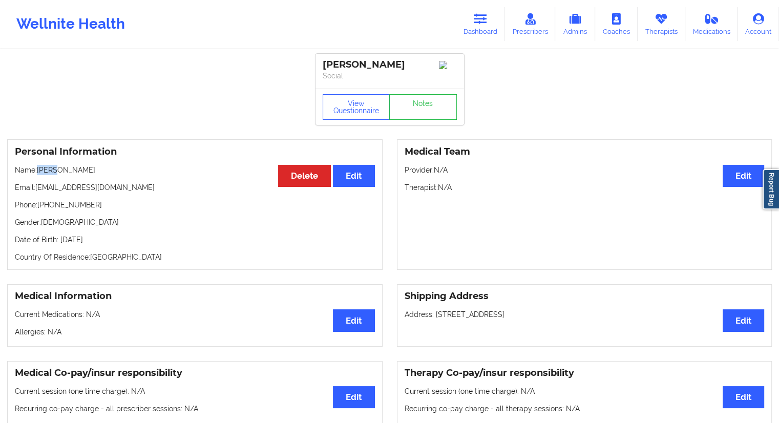
click at [36, 173] on p "Name: [PERSON_NAME]" at bounding box center [195, 170] width 360 height 10
click at [44, 175] on p "Name: [PERSON_NAME]" at bounding box center [195, 170] width 360 height 10
drag, startPoint x: 60, startPoint y: 172, endPoint x: 40, endPoint y: 174, distance: 20.1
click at [40, 174] on p "Name: [PERSON_NAME]" at bounding box center [195, 170] width 360 height 10
drag, startPoint x: 114, startPoint y: 174, endPoint x: 39, endPoint y: 166, distance: 75.2
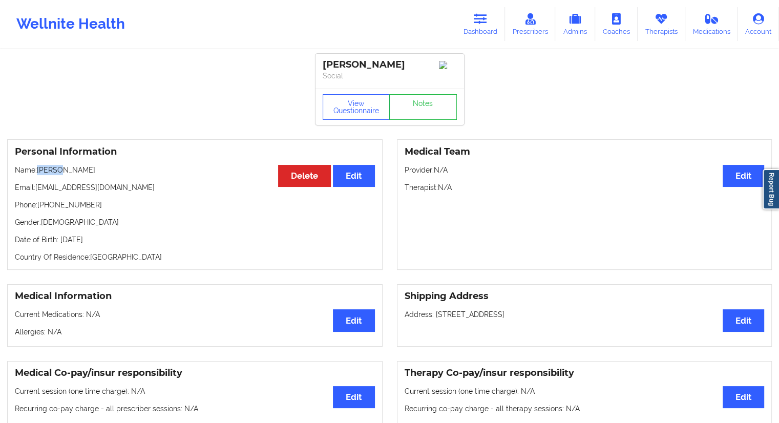
click at [39, 166] on div "Personal Information Edit Delete Name: [PERSON_NAME] Email: [EMAIL_ADDRESS][DOM…" at bounding box center [195, 204] width 376 height 131
click at [479, 36] on link "Dashboard" at bounding box center [480, 24] width 49 height 34
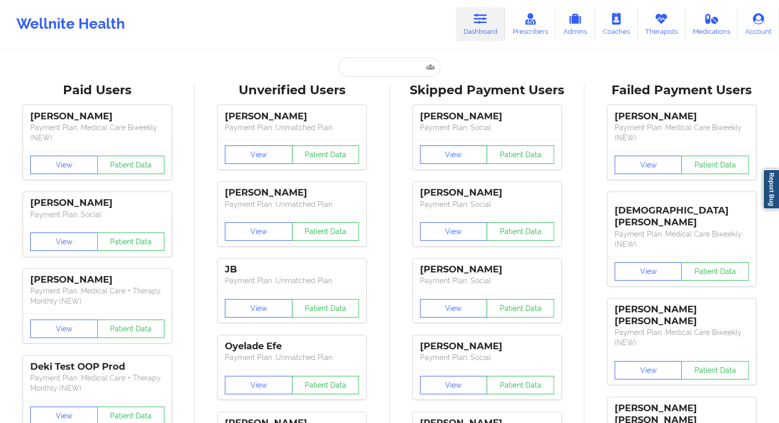
drag, startPoint x: 426, startPoint y: 48, endPoint x: 399, endPoint y: 63, distance: 31.2
click at [426, 48] on div "Wellnite Health Dashboard Prescribers Admins Coaches Therapists Medications Acc…" at bounding box center [389, 24] width 779 height 48
click at [397, 63] on input "text" at bounding box center [389, 66] width 101 height 19
paste input "[PERSON_NAME][EMAIL_ADDRESS][DOMAIN_NAME]"
type input "[PERSON_NAME][EMAIL_ADDRESS][DOMAIN_NAME]"
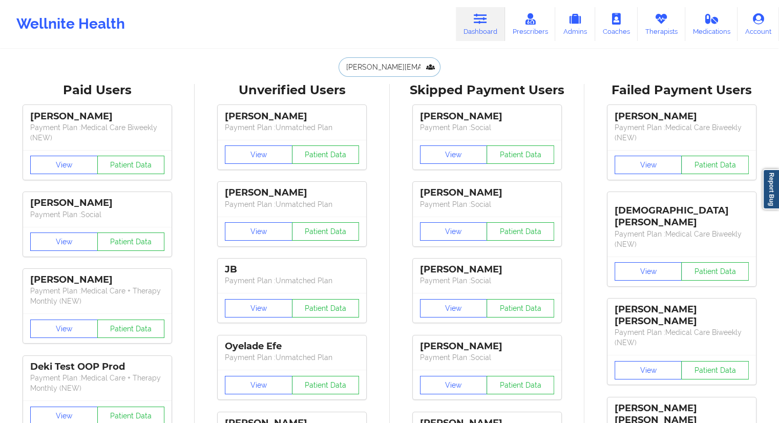
scroll to position [0, 13]
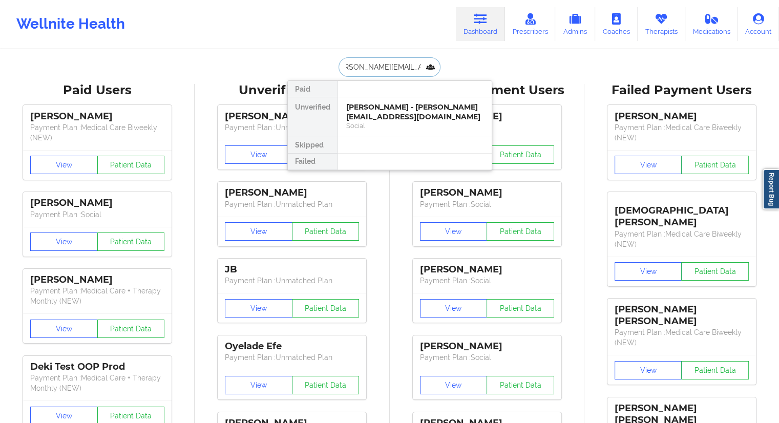
click at [374, 113] on div "[PERSON_NAME] - [PERSON_NAME][EMAIL_ADDRESS][DOMAIN_NAME]" at bounding box center [414, 111] width 137 height 19
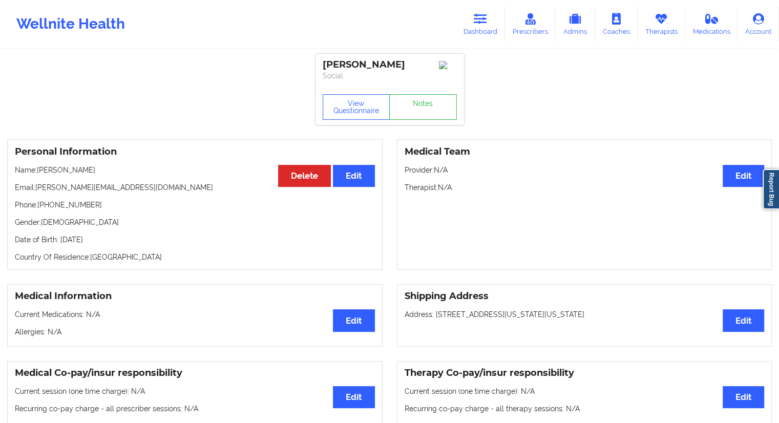
drag, startPoint x: 103, startPoint y: 168, endPoint x: 38, endPoint y: 167, distance: 65.6
click at [38, 167] on div "Personal Information Edit Delete Name: [PERSON_NAME] Email: [PERSON_NAME][EMAIL…" at bounding box center [195, 204] width 376 height 131
click at [111, 166] on div "Personal Information Edit Delete Name: [PERSON_NAME] Email: [PERSON_NAME][EMAIL…" at bounding box center [195, 204] width 376 height 131
drag, startPoint x: 105, startPoint y: 177, endPoint x: 73, endPoint y: 177, distance: 31.8
click at [73, 175] on p "Name: [PERSON_NAME]" at bounding box center [195, 170] width 360 height 10
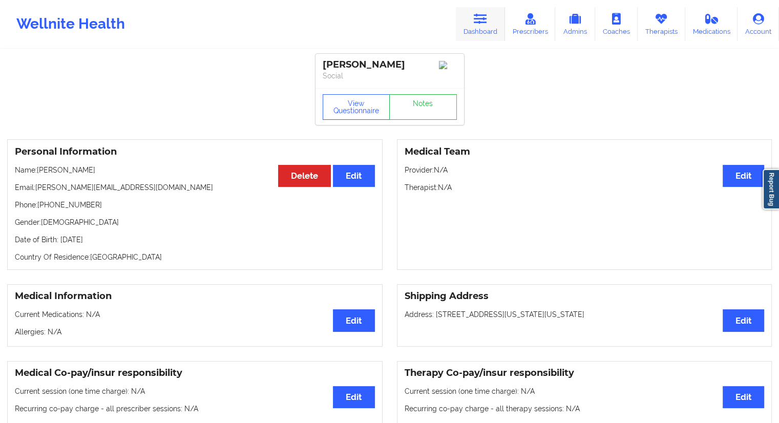
click at [464, 29] on link "Dashboard" at bounding box center [480, 24] width 49 height 34
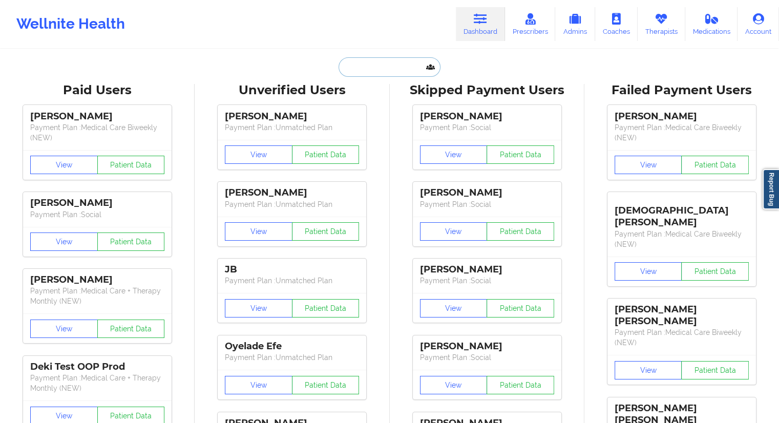
click at [366, 66] on input "text" at bounding box center [389, 66] width 101 height 19
paste input "[EMAIL_ADDRESS][DOMAIN_NAME]"
type input "[EMAIL_ADDRESS][DOMAIN_NAME]"
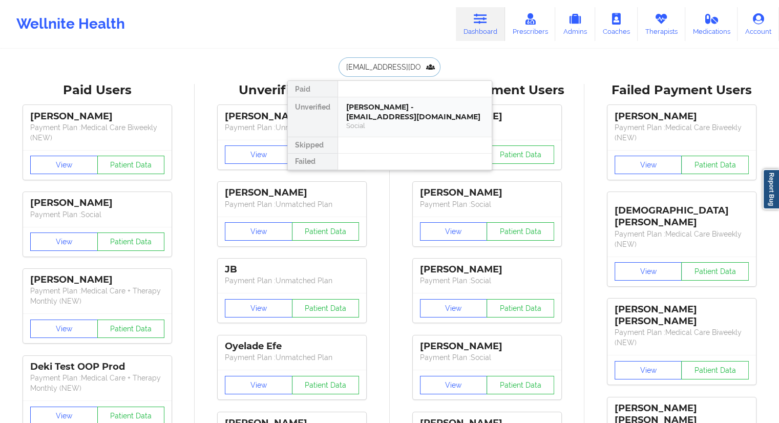
click at [374, 104] on div "[PERSON_NAME] - [EMAIL_ADDRESS][DOMAIN_NAME]" at bounding box center [414, 111] width 137 height 19
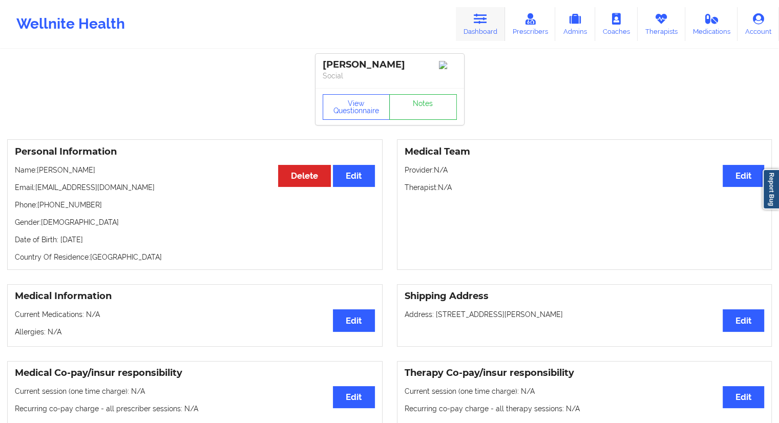
click at [484, 26] on link "Dashboard" at bounding box center [480, 24] width 49 height 34
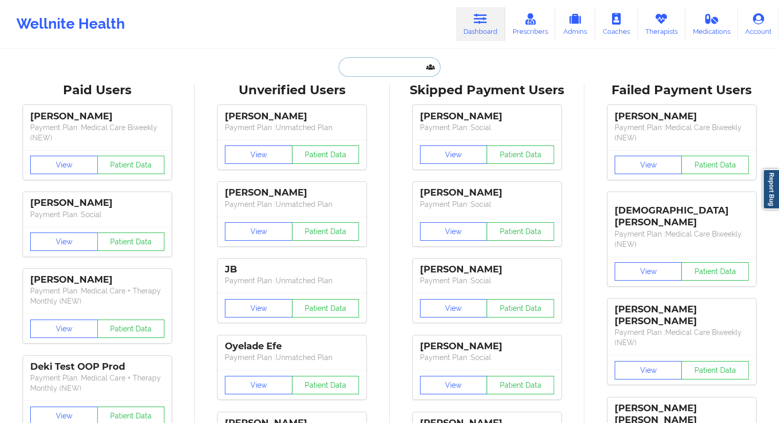
click at [374, 67] on input "text" at bounding box center [389, 66] width 101 height 19
paste input "[PERSON_NAME]"
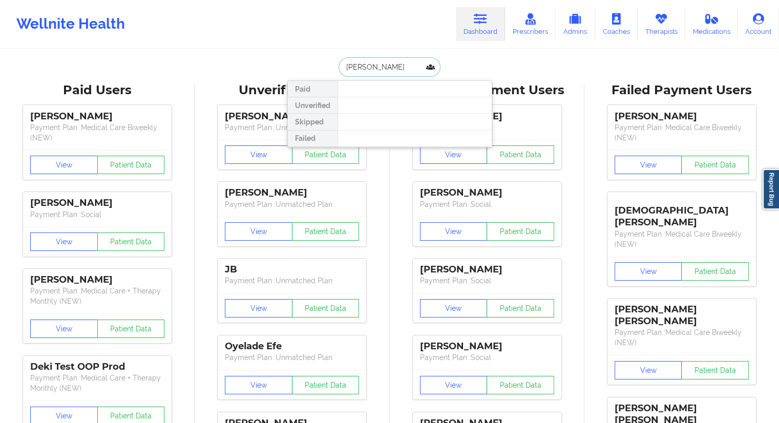
click at [363, 64] on input "[PERSON_NAME]" at bounding box center [389, 66] width 101 height 19
click at [367, 67] on input "[PERSON_NAME]" at bounding box center [389, 66] width 101 height 19
drag, startPoint x: 381, startPoint y: 72, endPoint x: 310, endPoint y: 75, distance: 70.8
click at [312, 75] on div "[PERSON_NAME] Paid Unverified Skipped Failed" at bounding box center [389, 66] width 205 height 19
paste input "[DOMAIN_NAME][EMAIL_ADDRESS][DOMAIN_NAME]"
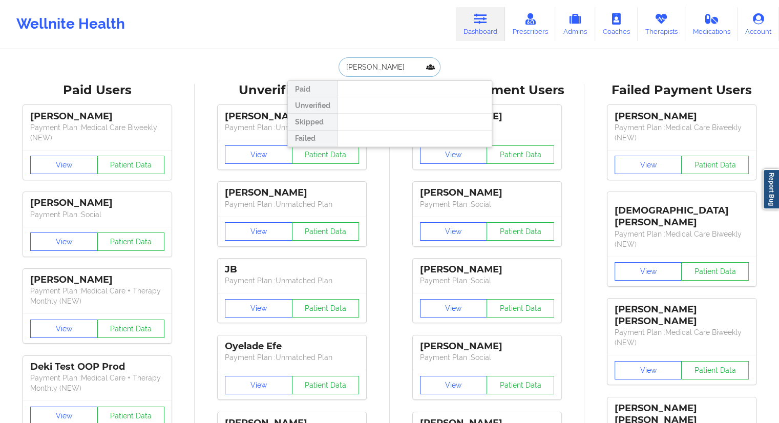
type input "[DOMAIN_NAME][EMAIL_ADDRESS][DOMAIN_NAME]"
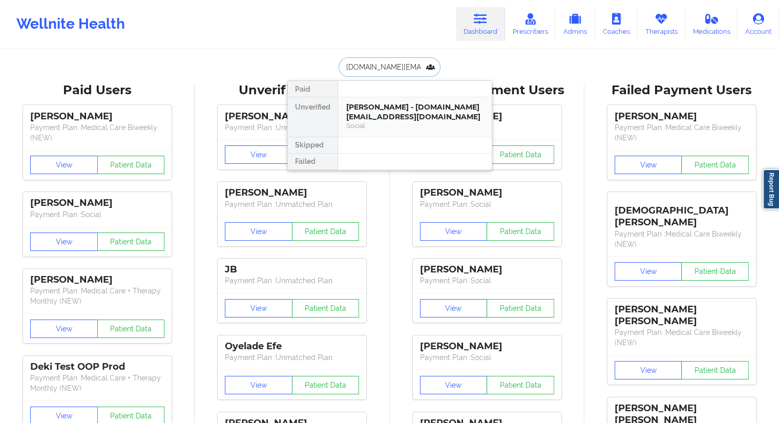
click at [361, 109] on div "[PERSON_NAME] - [DOMAIN_NAME][EMAIL_ADDRESS][DOMAIN_NAME]" at bounding box center [414, 111] width 137 height 19
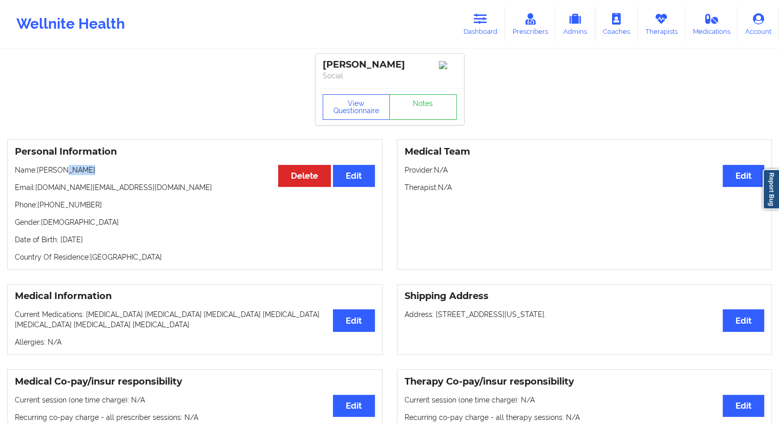
drag, startPoint x: 96, startPoint y: 175, endPoint x: 64, endPoint y: 173, distance: 32.3
click at [64, 173] on p "Name: [PERSON_NAME]" at bounding box center [195, 170] width 360 height 10
click at [100, 182] on div "Personal Information Edit Delete Name: [PERSON_NAME] Email: [DOMAIN_NAME][EMAIL…" at bounding box center [195, 204] width 376 height 131
drag, startPoint x: 96, startPoint y: 177, endPoint x: 39, endPoint y: 176, distance: 56.9
click at [39, 175] on p "Name: [PERSON_NAME]" at bounding box center [195, 170] width 360 height 10
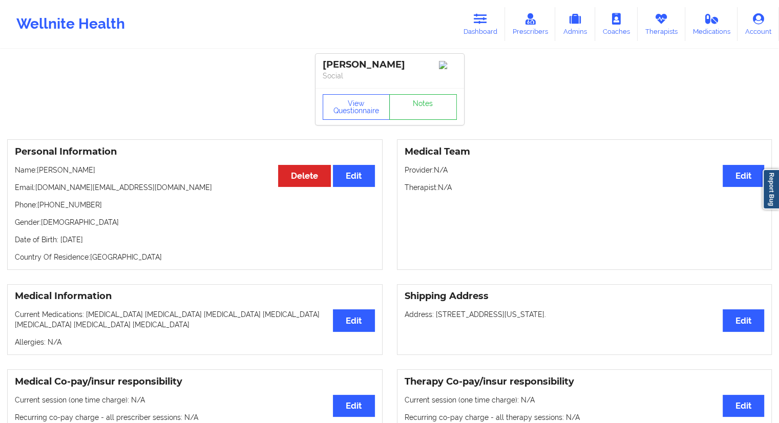
click at [46, 179] on div "Personal Information Edit Delete Name: [PERSON_NAME] Email: [DOMAIN_NAME][EMAIL…" at bounding box center [195, 204] width 376 height 131
drag, startPoint x: 92, startPoint y: 175, endPoint x: 37, endPoint y: 172, distance: 54.9
click at [37, 172] on p "Name: [PERSON_NAME]" at bounding box center [195, 170] width 360 height 10
